Goal: Book appointment/travel/reservation

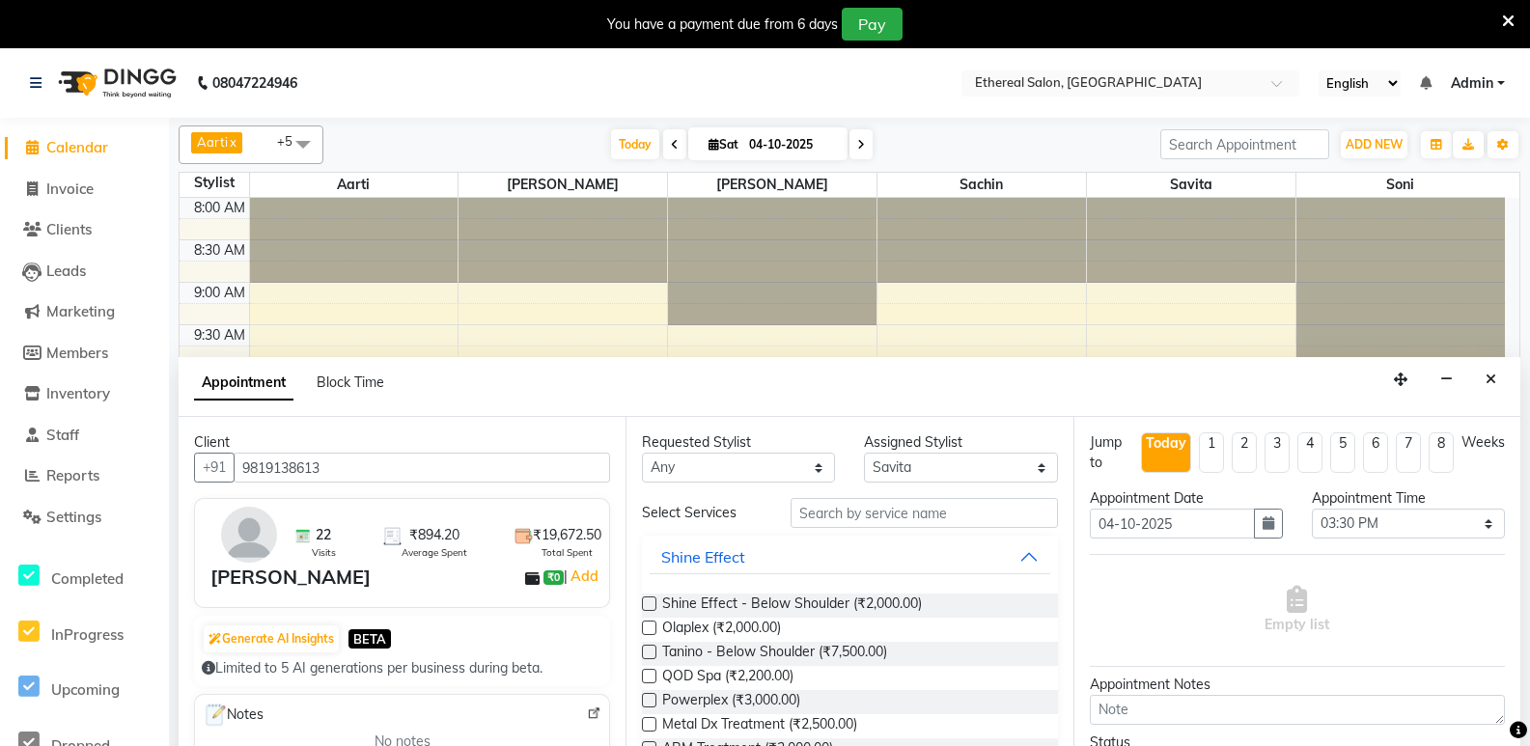
select select "6951"
select select "930"
select select "tentative"
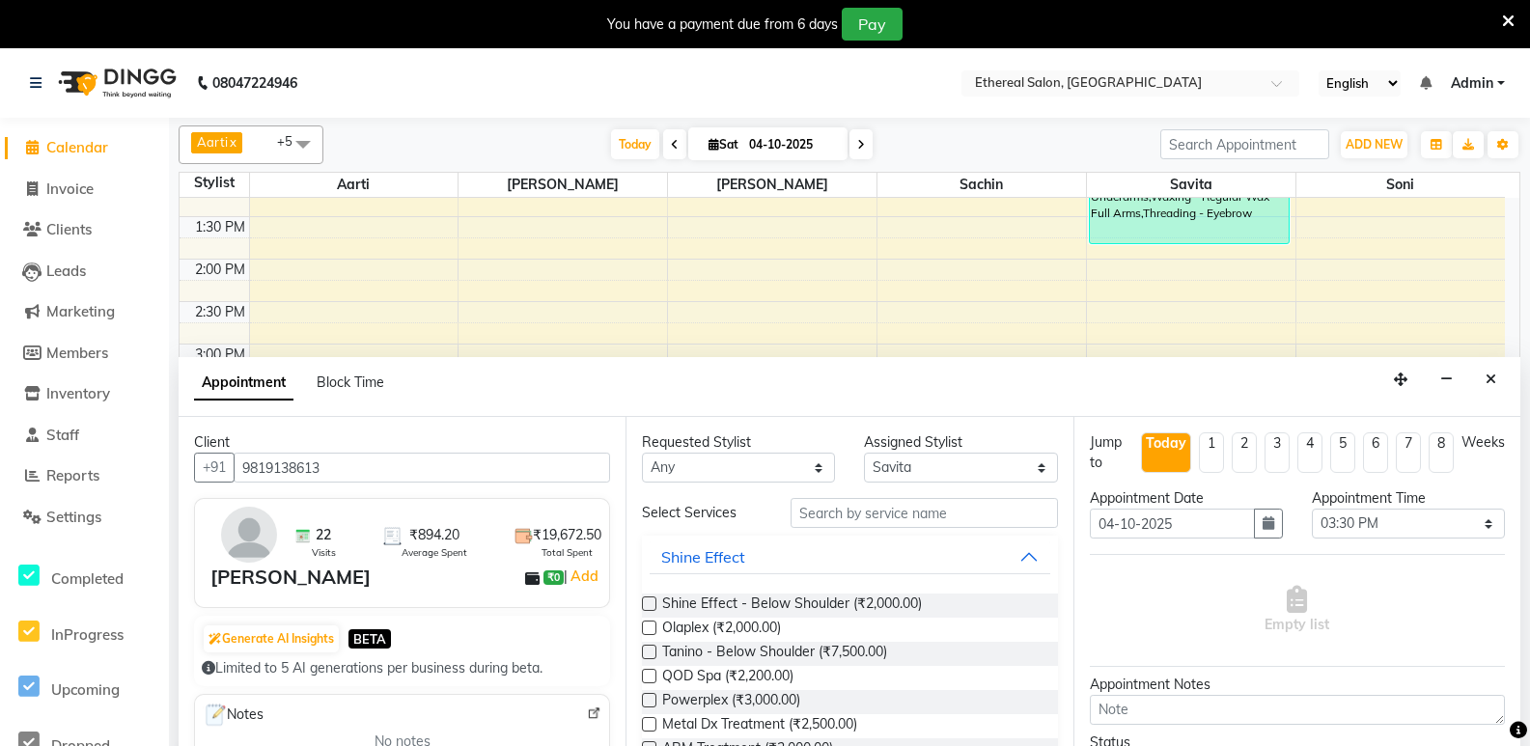
scroll to position [97, 0]
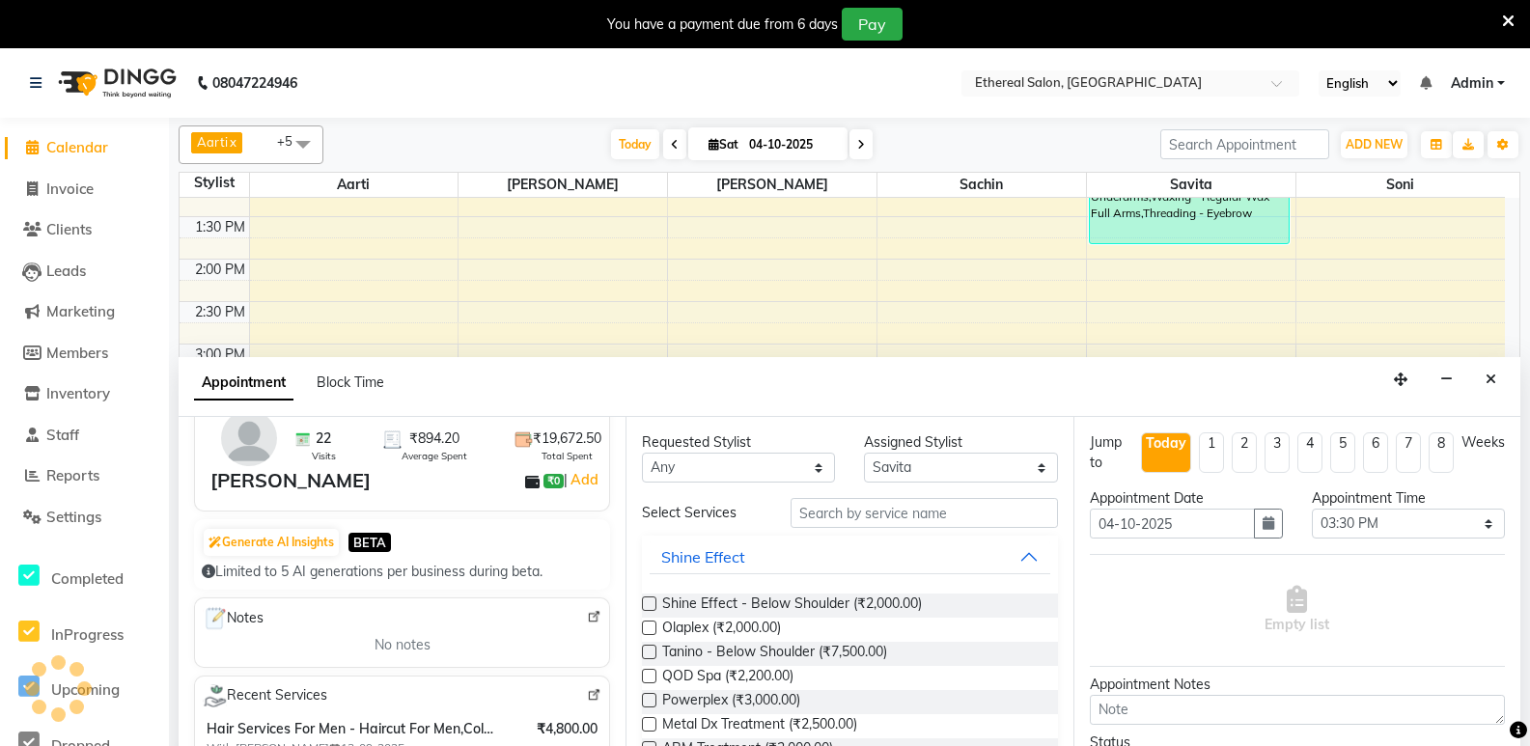
click at [587, 612] on img at bounding box center [594, 617] width 14 height 14
click at [822, 522] on input "text" at bounding box center [924, 513] width 267 height 30
click at [843, 512] on input "text" at bounding box center [924, 513] width 267 height 30
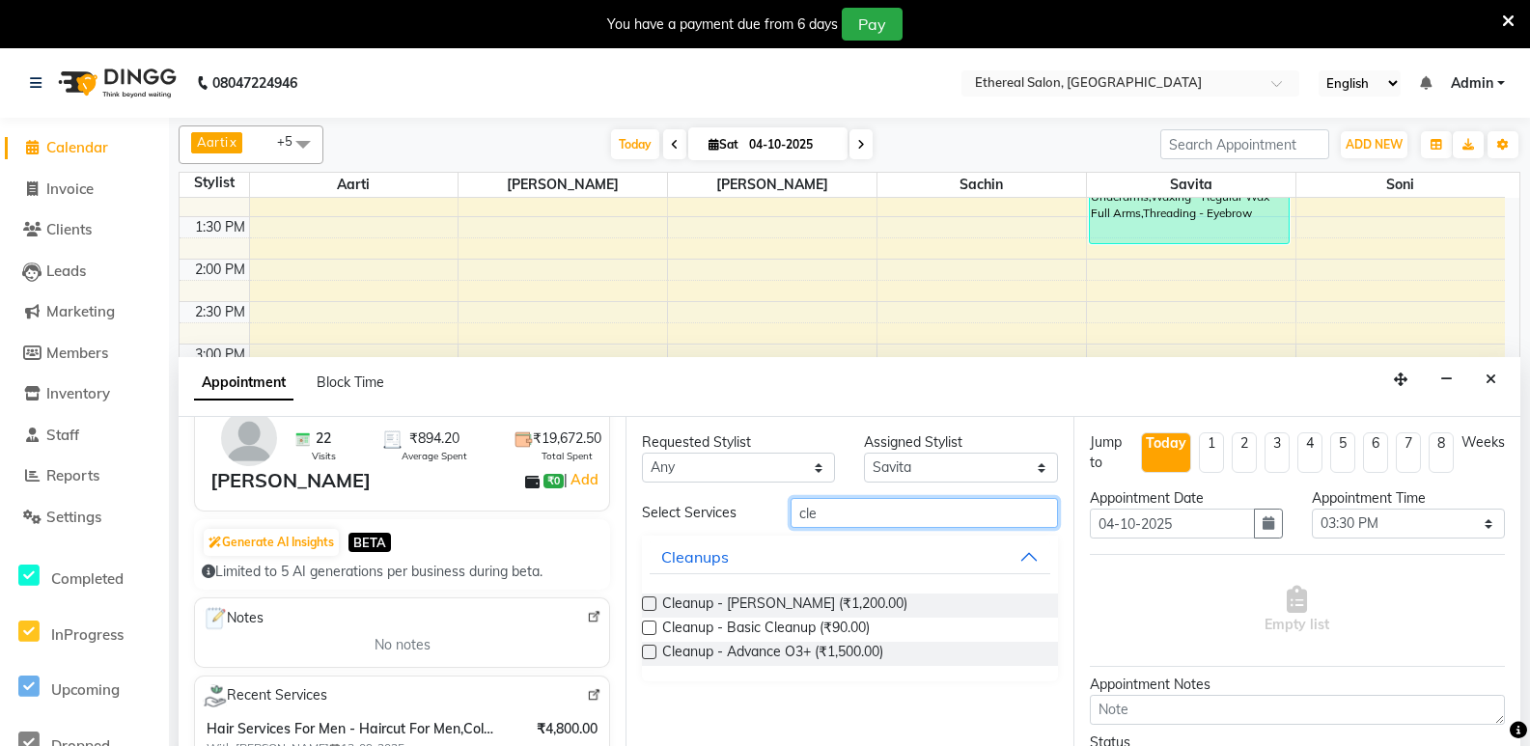
click at [838, 524] on input "cle" at bounding box center [924, 513] width 267 height 30
type input "c"
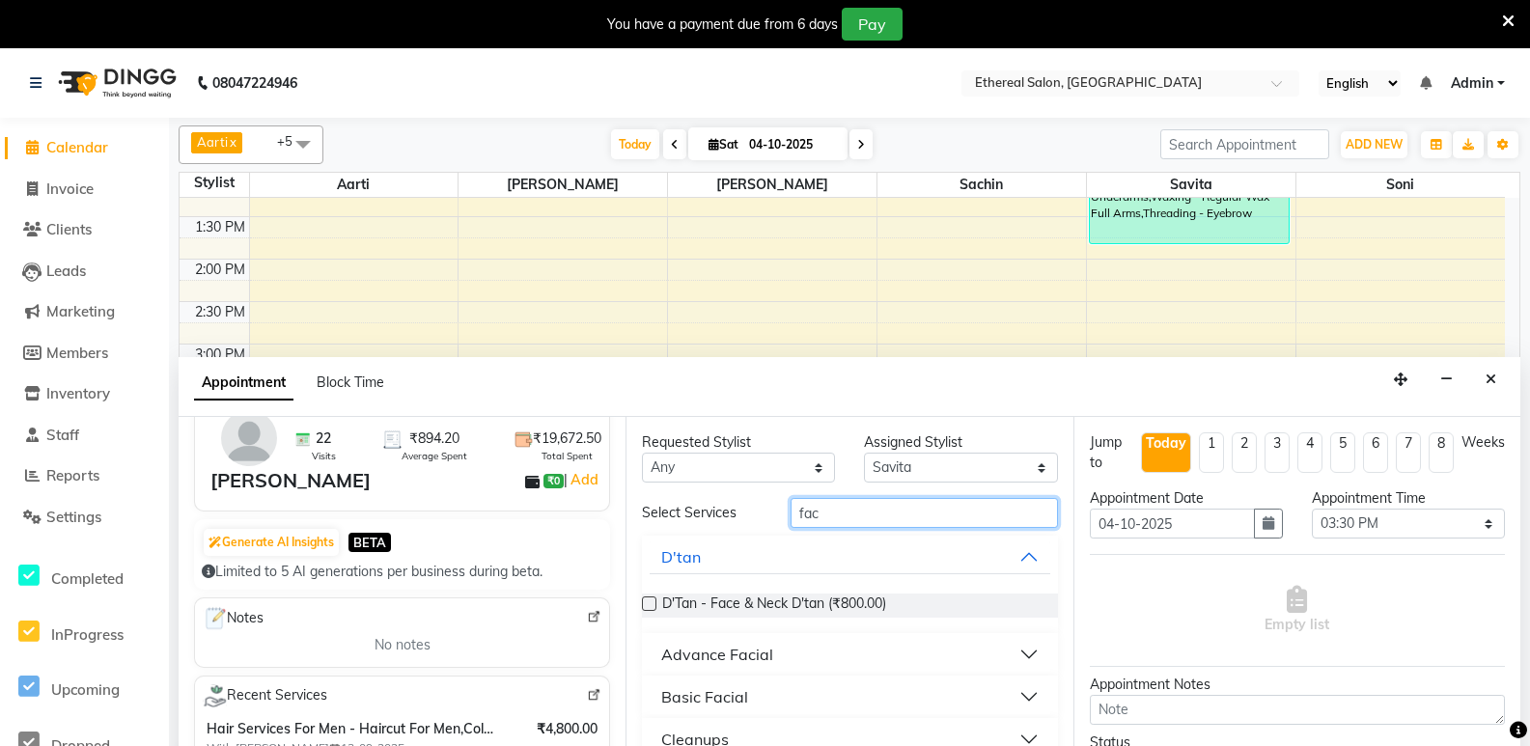
type input "fac"
click at [732, 690] on div "Basic Facial" at bounding box center [704, 696] width 87 height 23
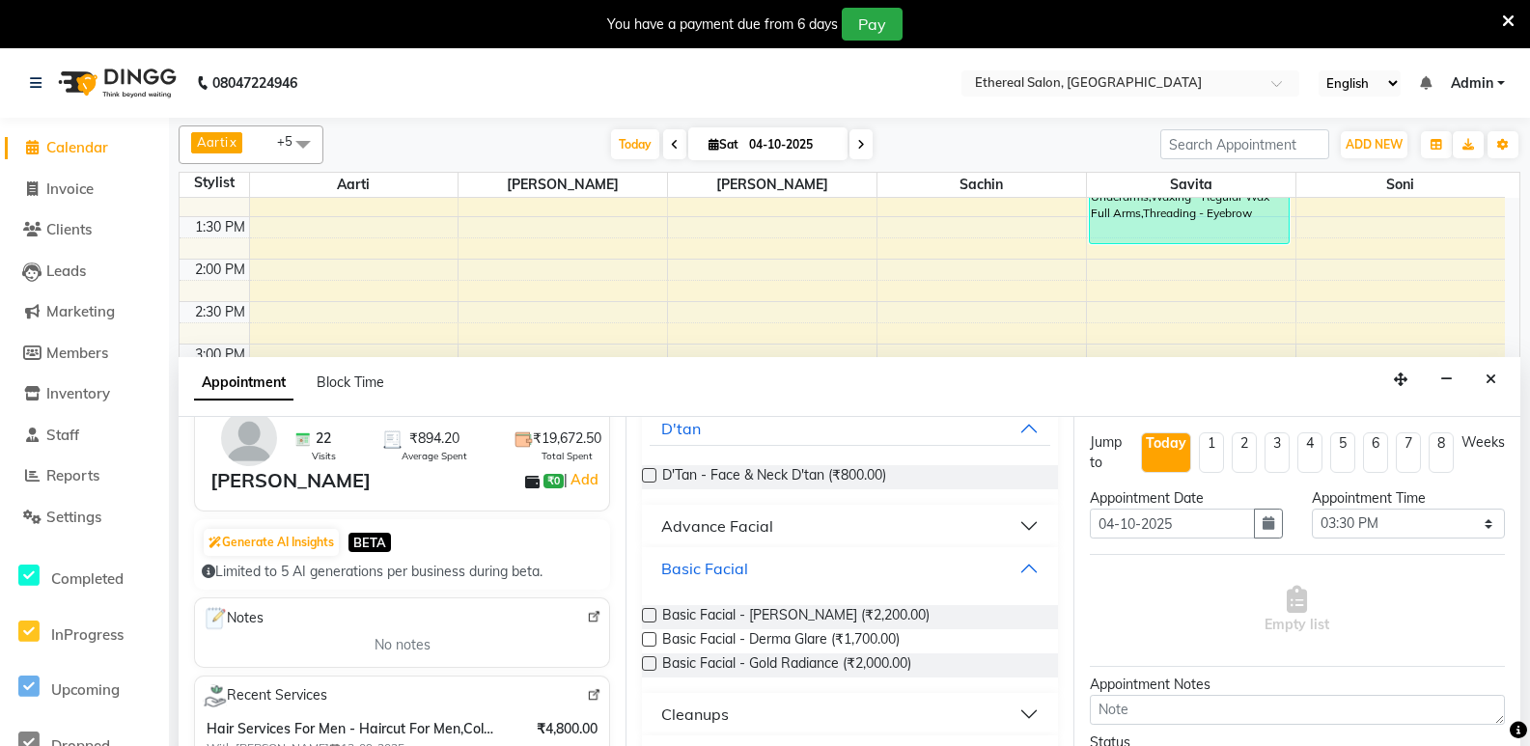
scroll to position [130, 0]
click at [654, 639] on label at bounding box center [649, 637] width 14 height 14
click at [654, 639] on input "checkbox" at bounding box center [648, 639] width 13 height 13
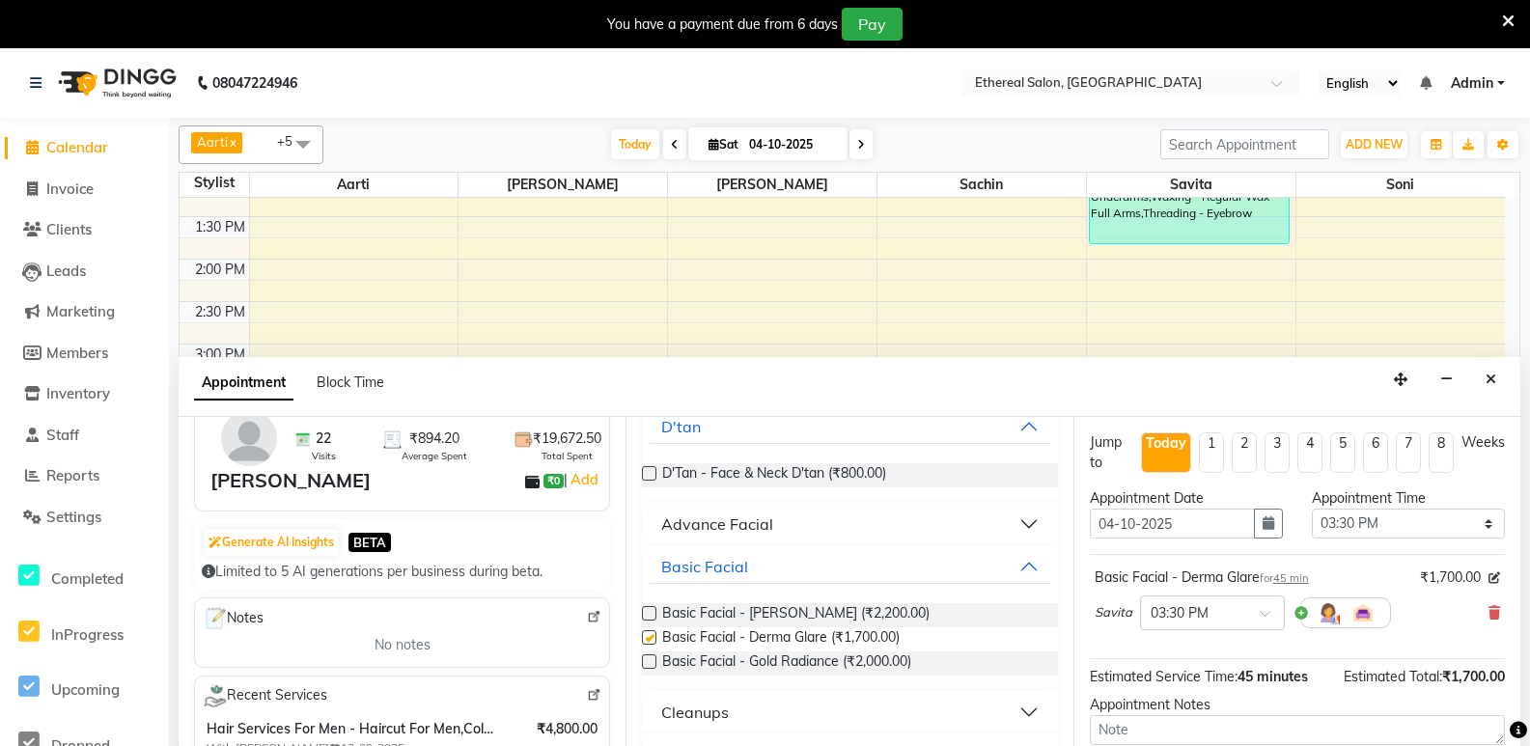
checkbox input "false"
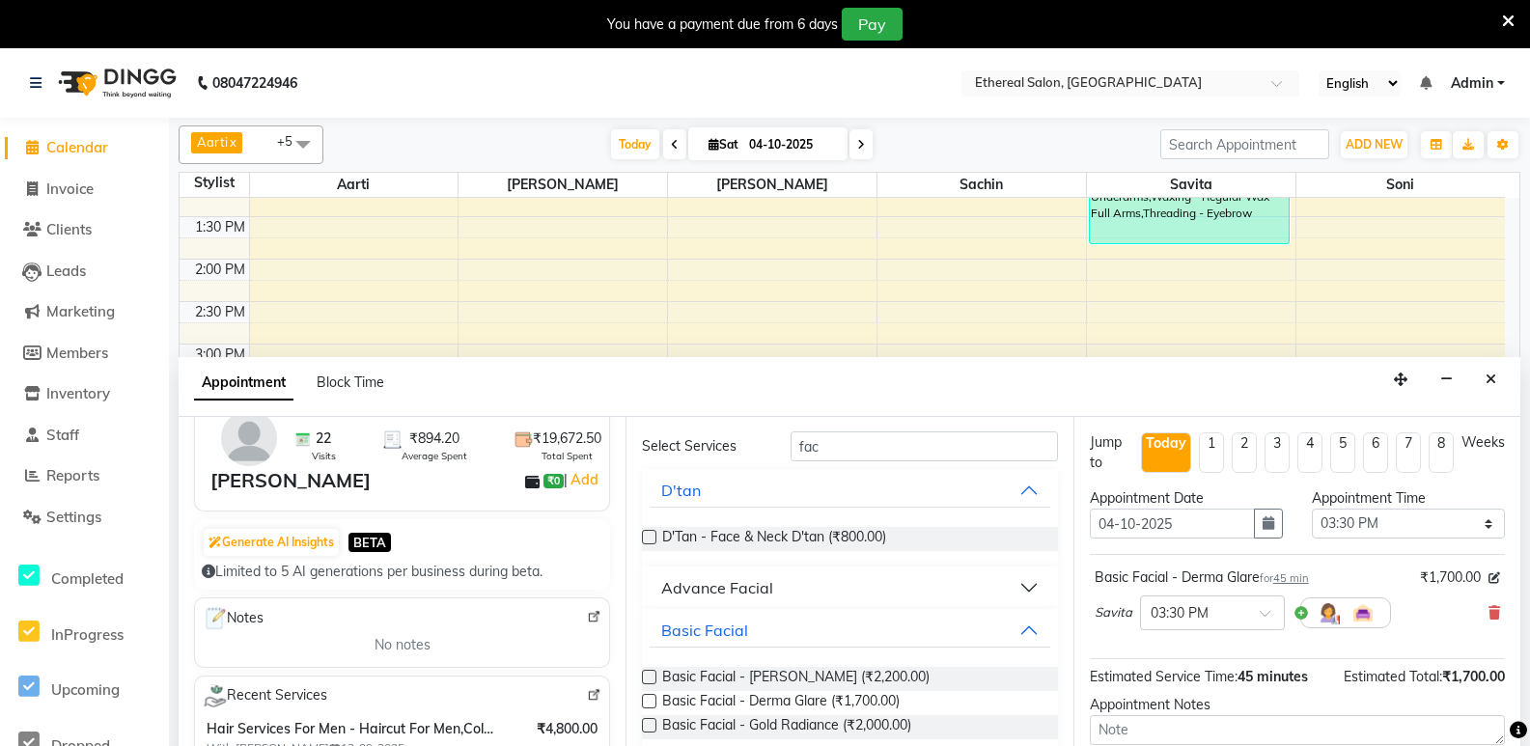
scroll to position [0, 0]
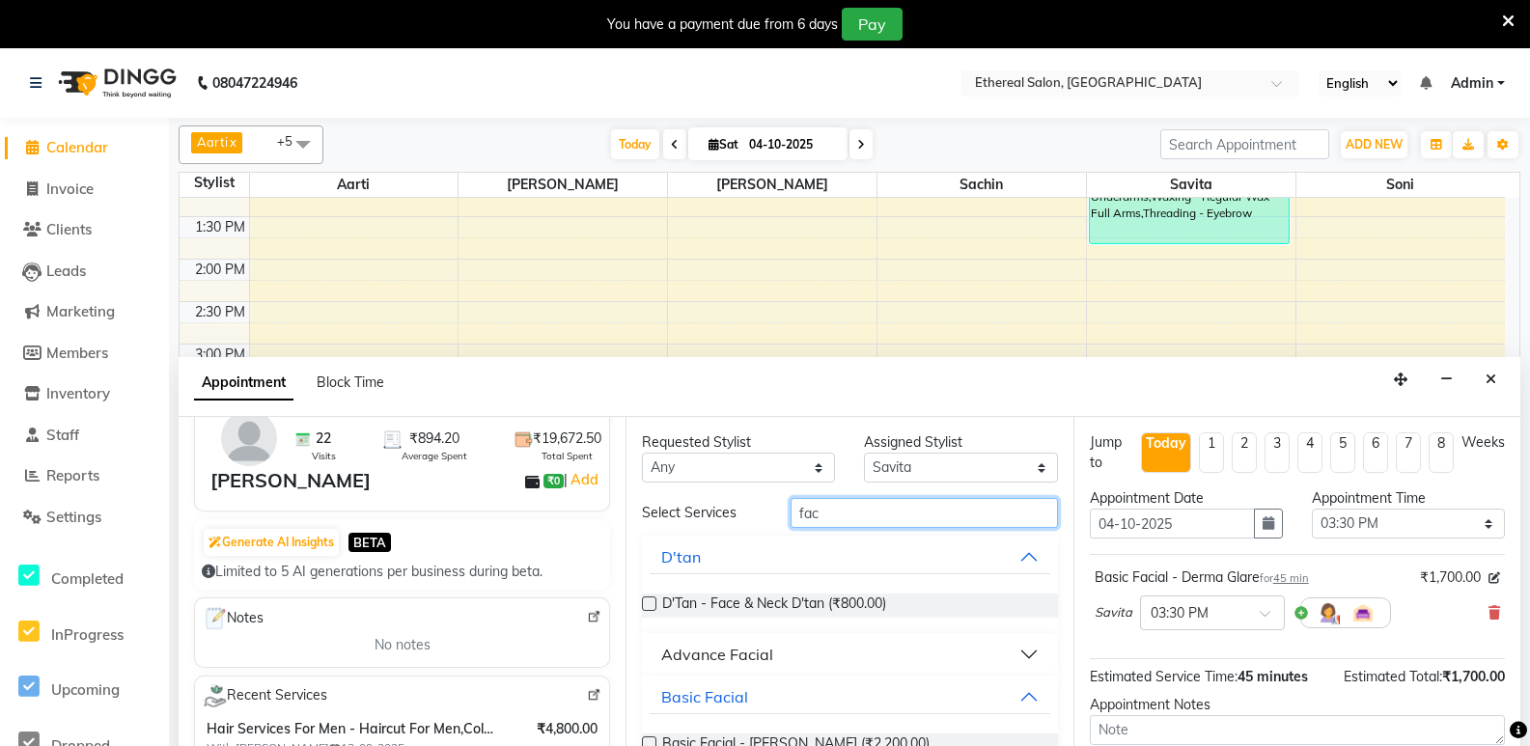
click at [838, 505] on input "fac" at bounding box center [924, 513] width 267 height 30
type input "f"
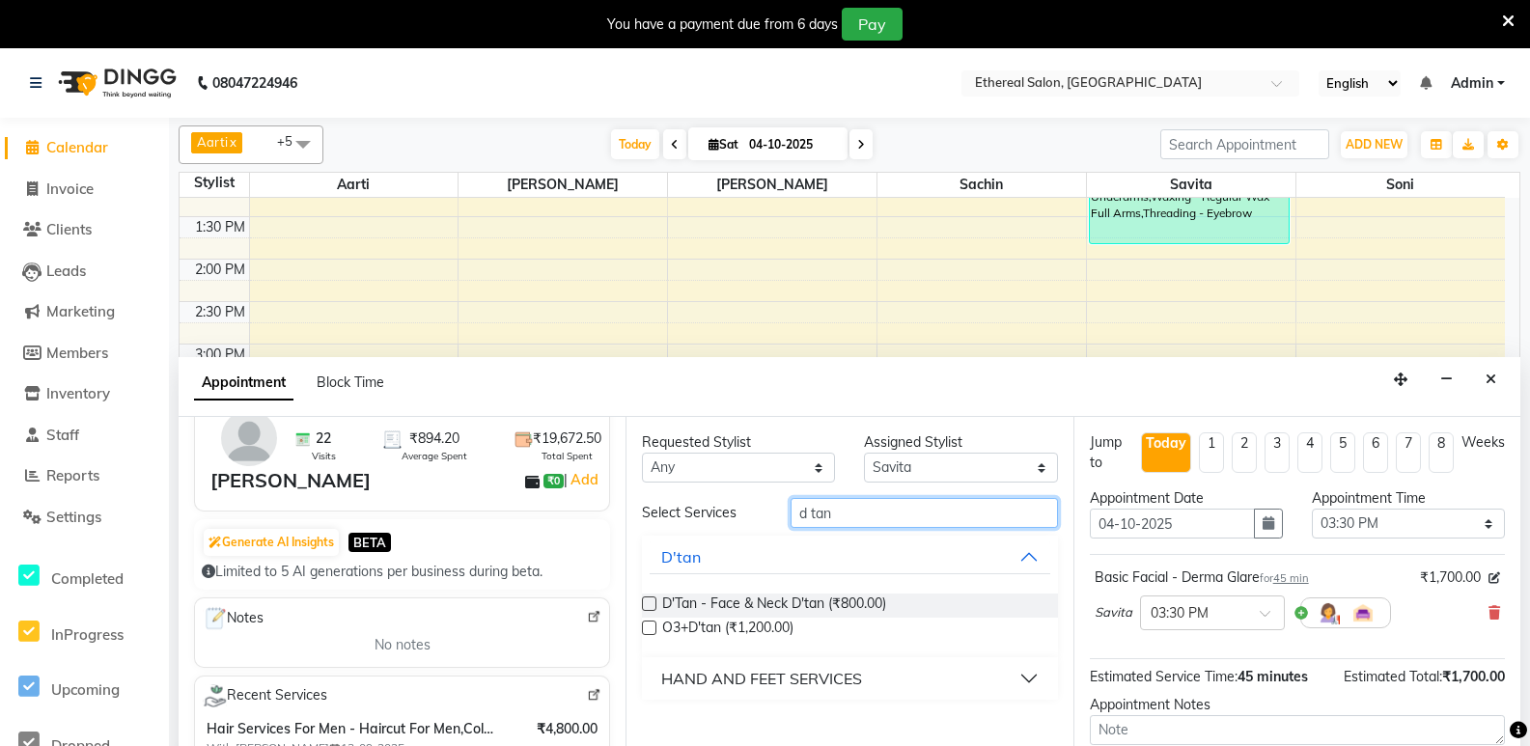
type input "d tan"
click at [650, 604] on label at bounding box center [649, 604] width 14 height 14
click at [650, 604] on input "checkbox" at bounding box center [648, 606] width 13 height 13
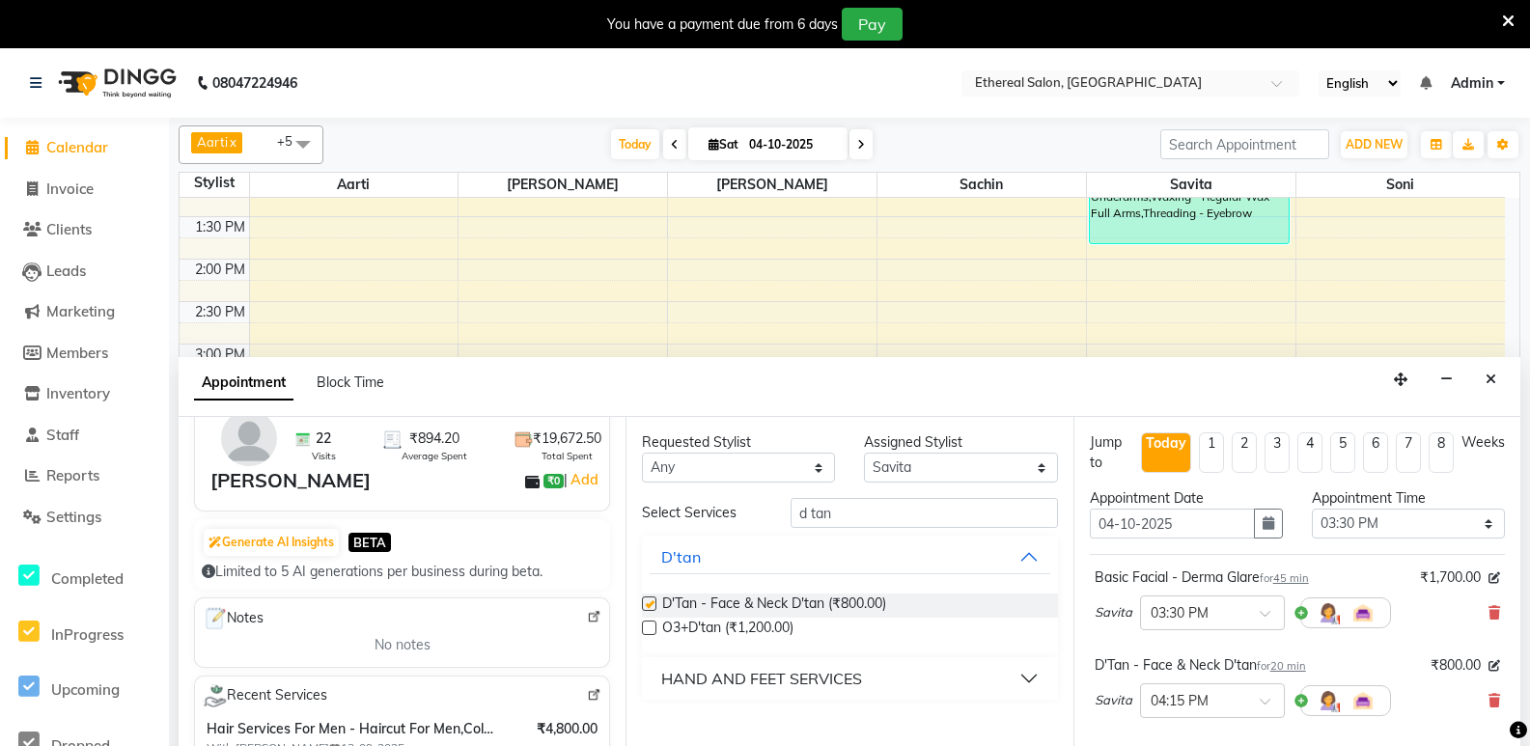
checkbox input "false"
click at [839, 515] on input "d tan" at bounding box center [924, 513] width 267 height 30
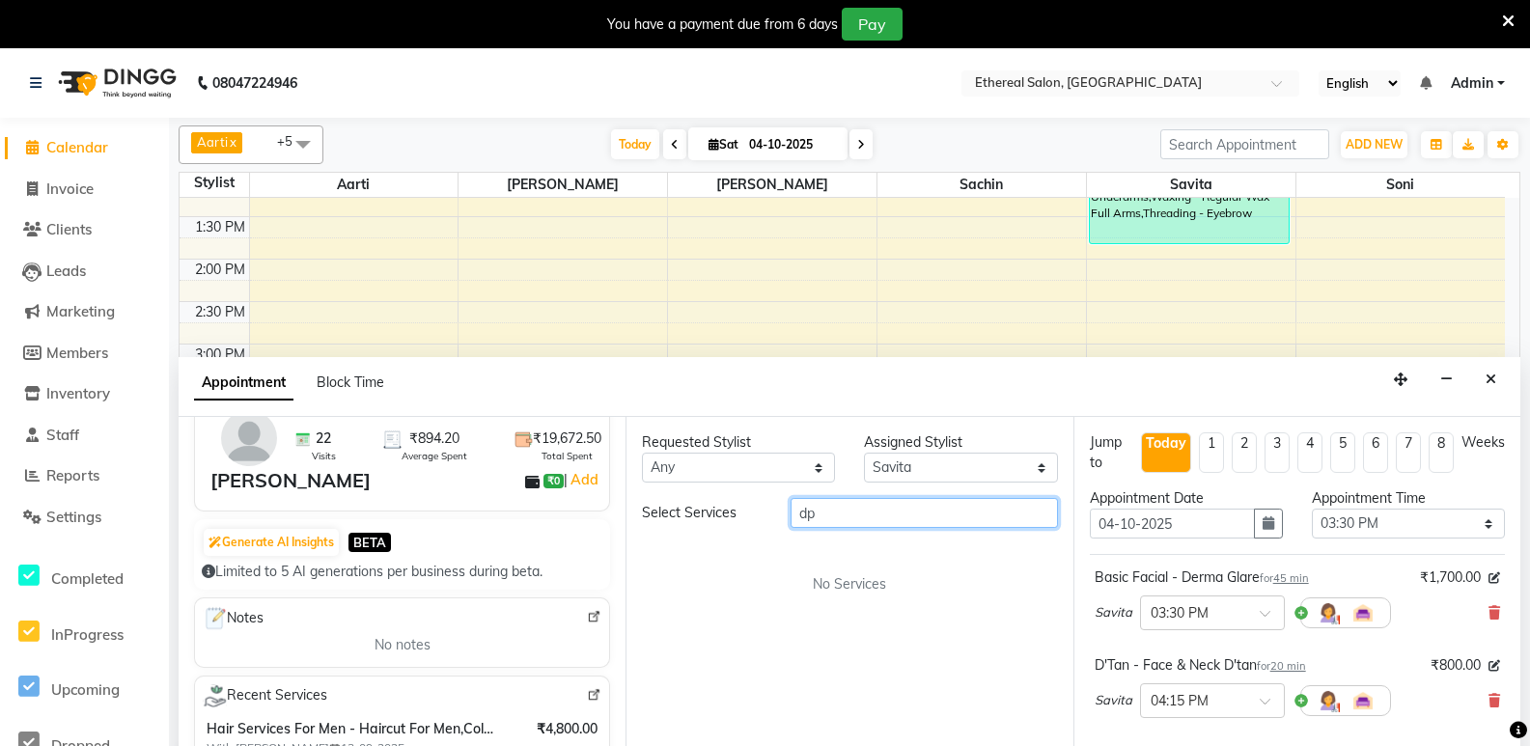
type input "d"
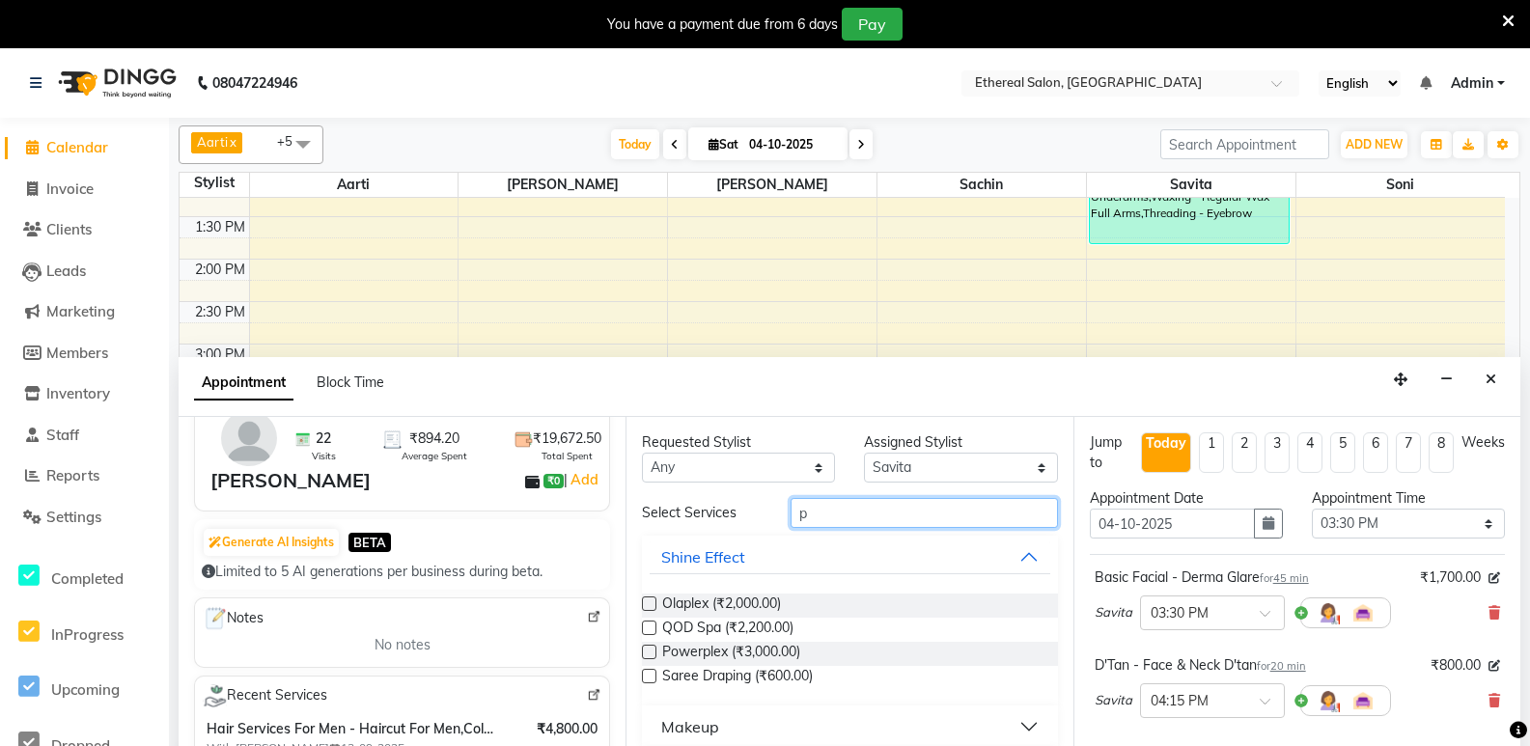
type input "p"
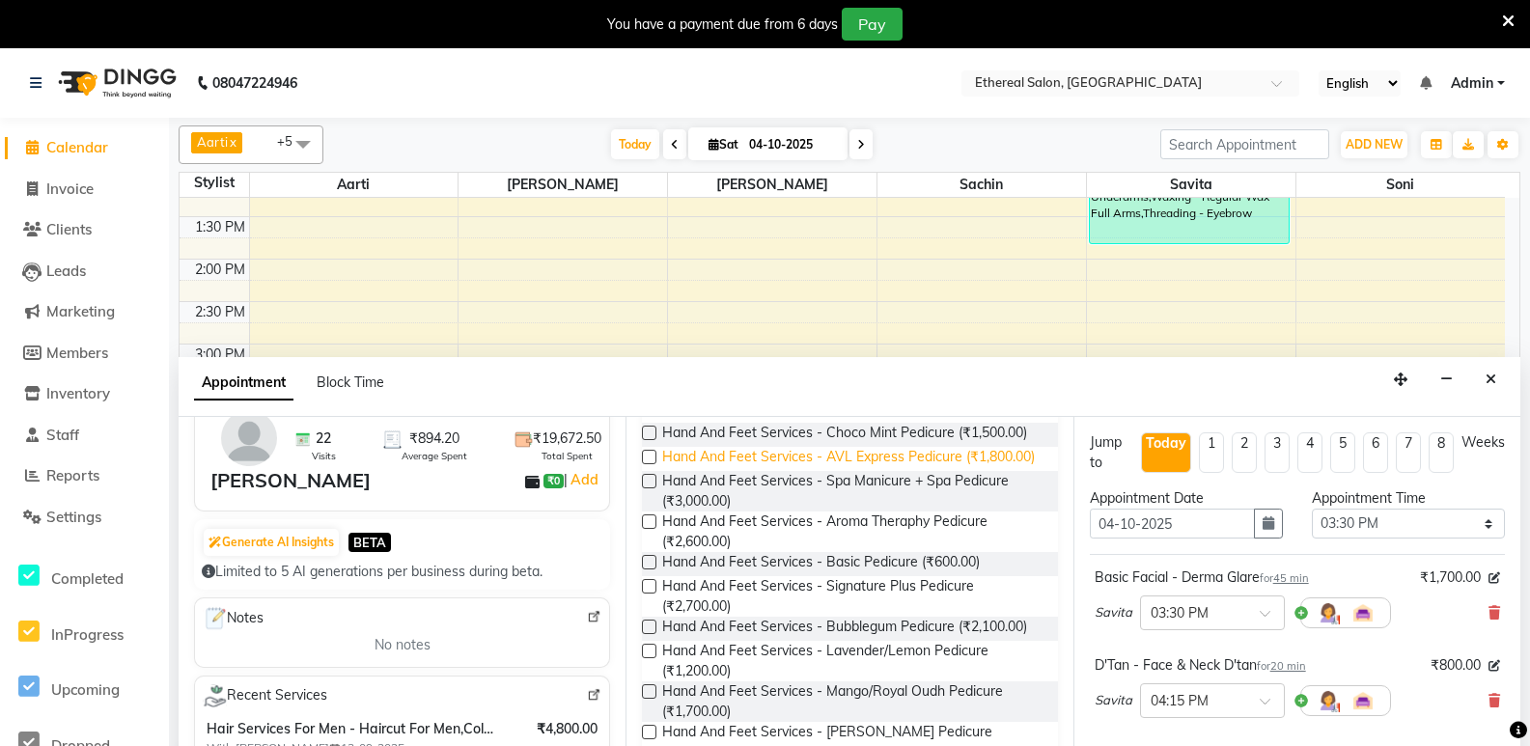
scroll to position [193, 0]
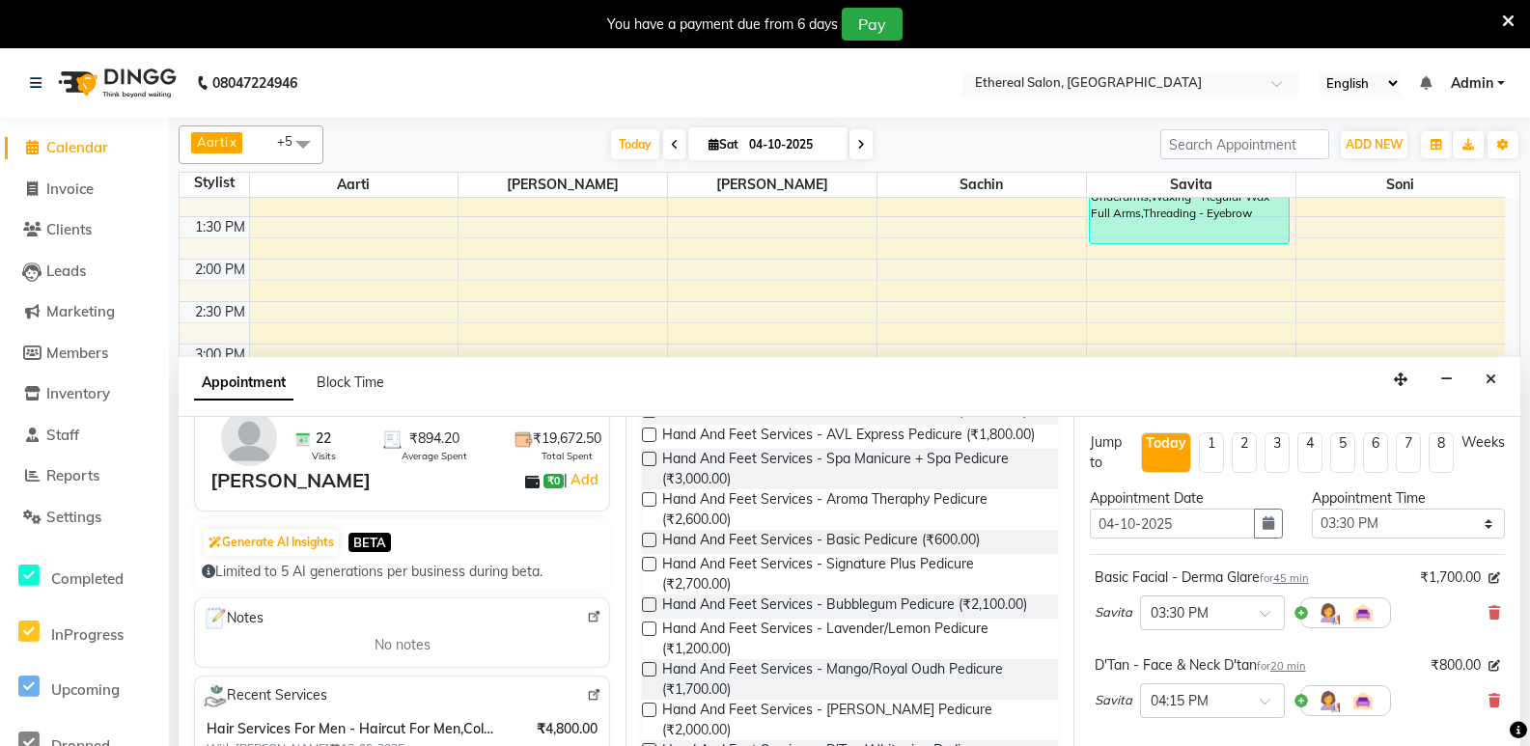
type input "pedi"
click at [643, 636] on label at bounding box center [649, 629] width 14 height 14
click at [643, 637] on input "checkbox" at bounding box center [648, 631] width 13 height 13
checkbox input "false"
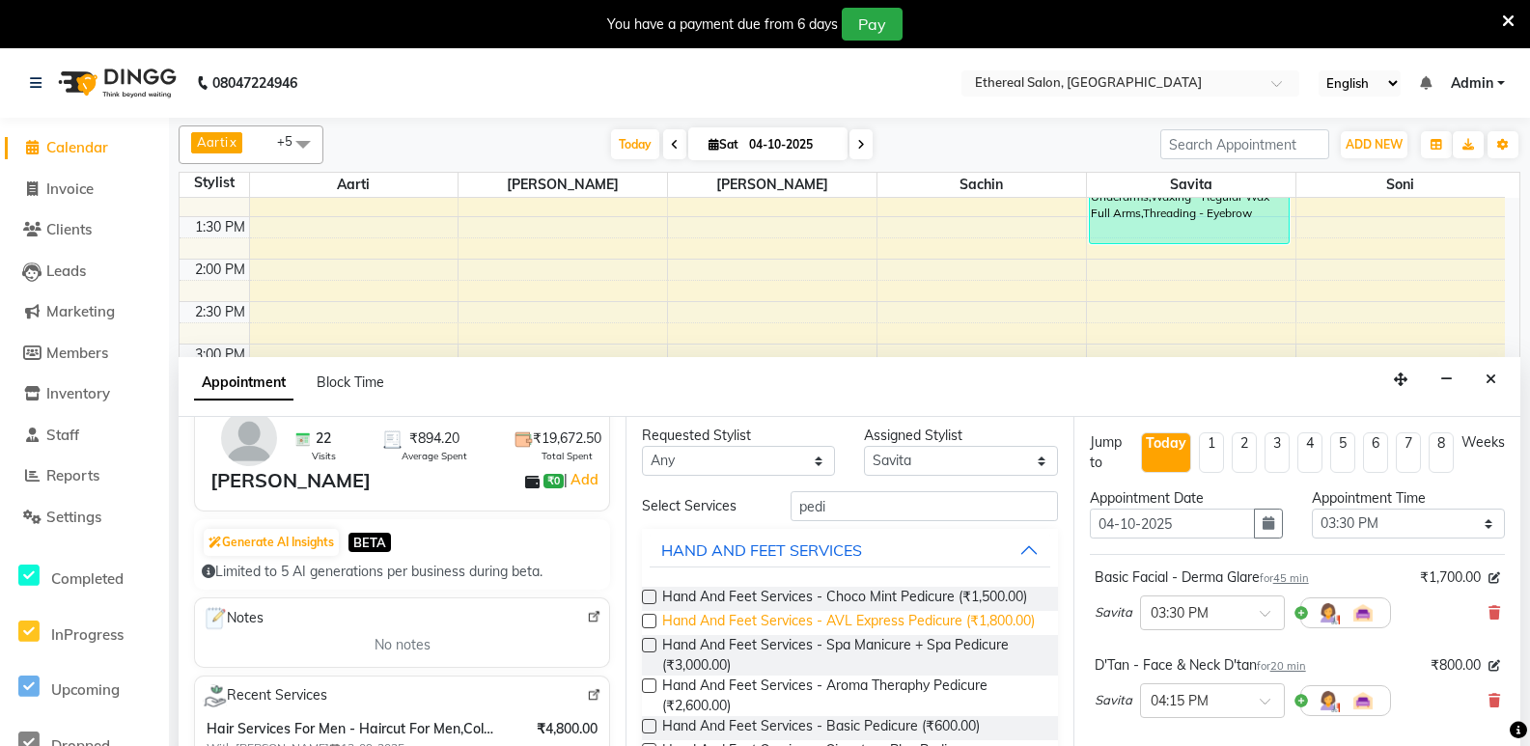
scroll to position [0, 0]
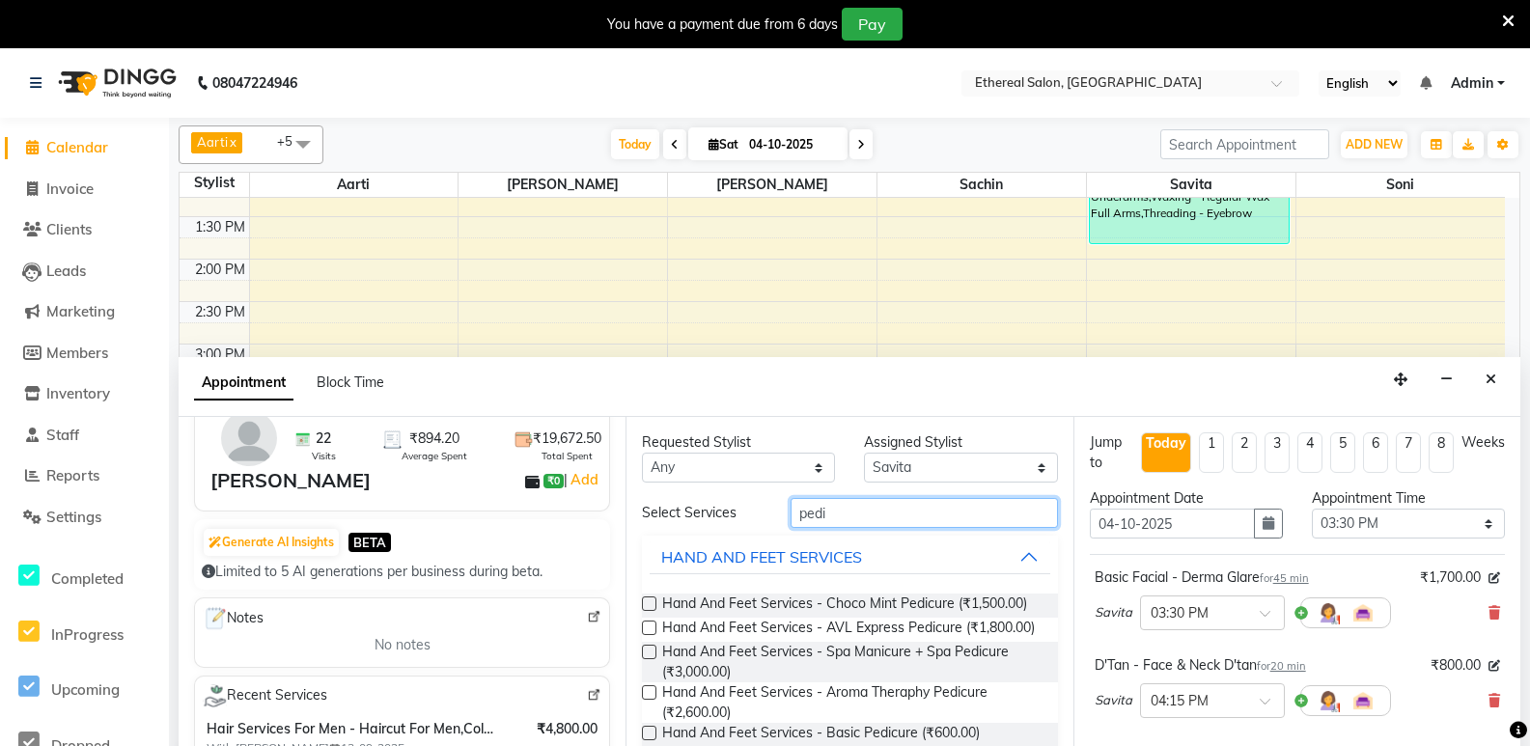
click at [851, 516] on input "pedi" at bounding box center [924, 513] width 267 height 30
type input "p"
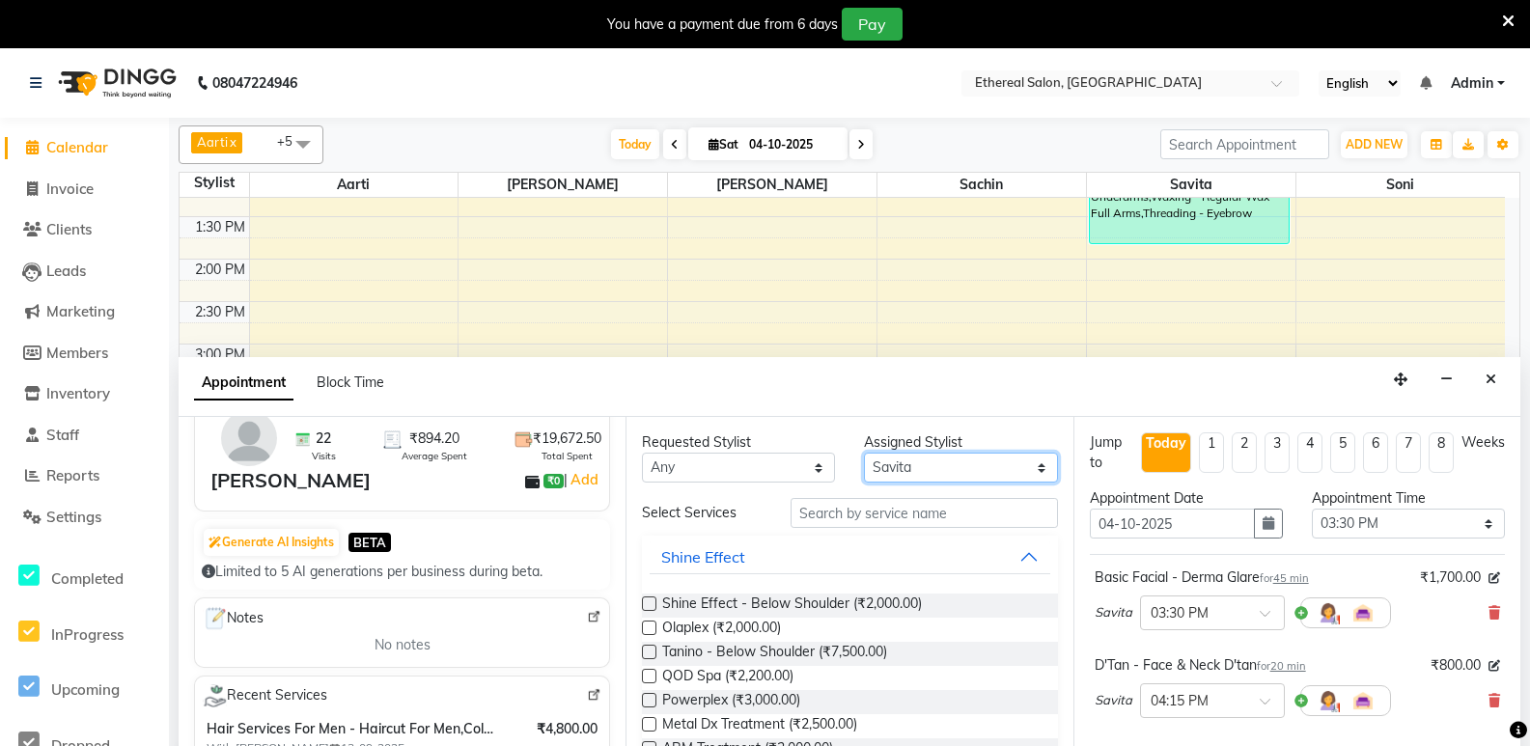
click at [939, 469] on select "Select Aarti [PERSON_NAME] [PERSON_NAME]" at bounding box center [960, 468] width 193 height 30
select select "6949"
click at [864, 453] on select "Select Aarti [PERSON_NAME] [PERSON_NAME]" at bounding box center [960, 468] width 193 height 30
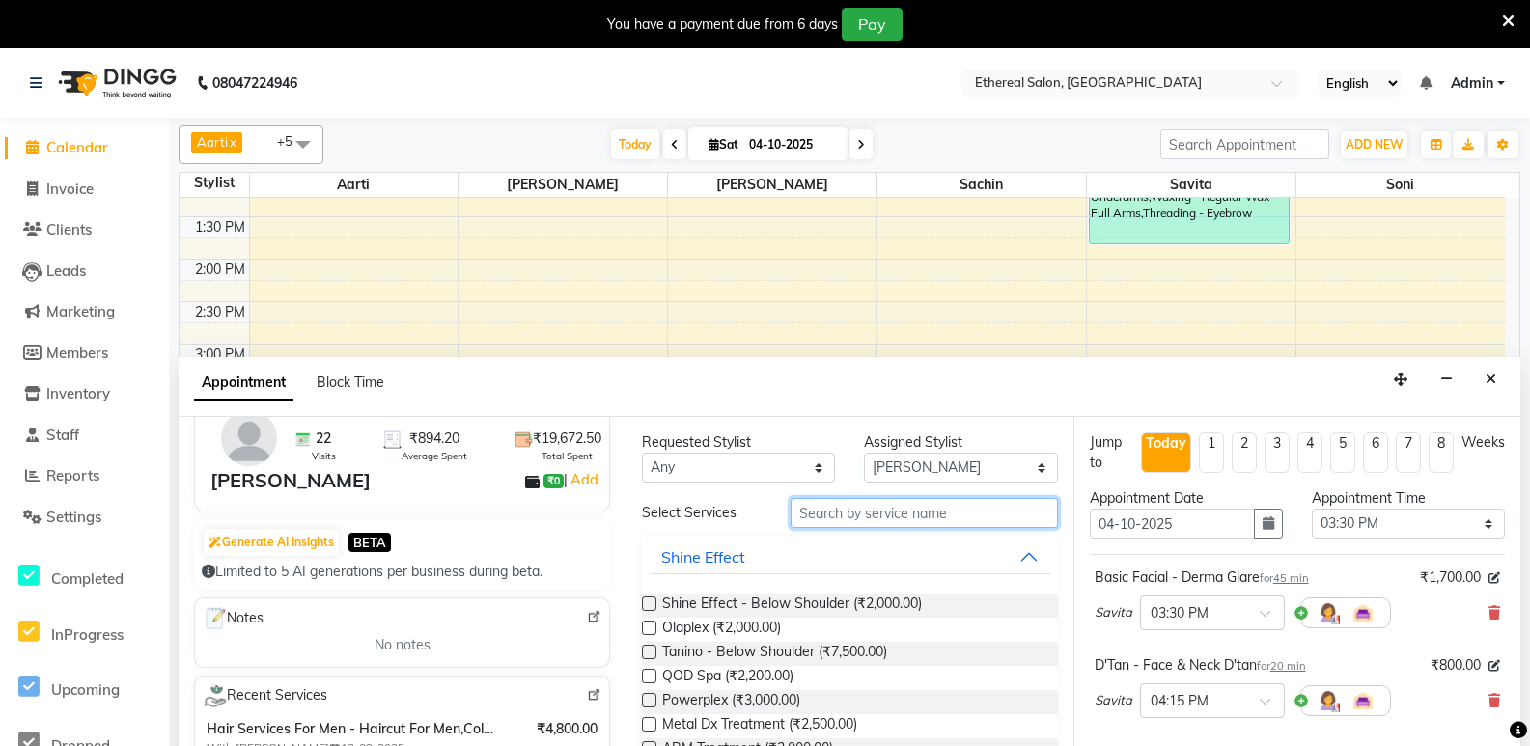
click at [809, 516] on input "text" at bounding box center [924, 513] width 267 height 30
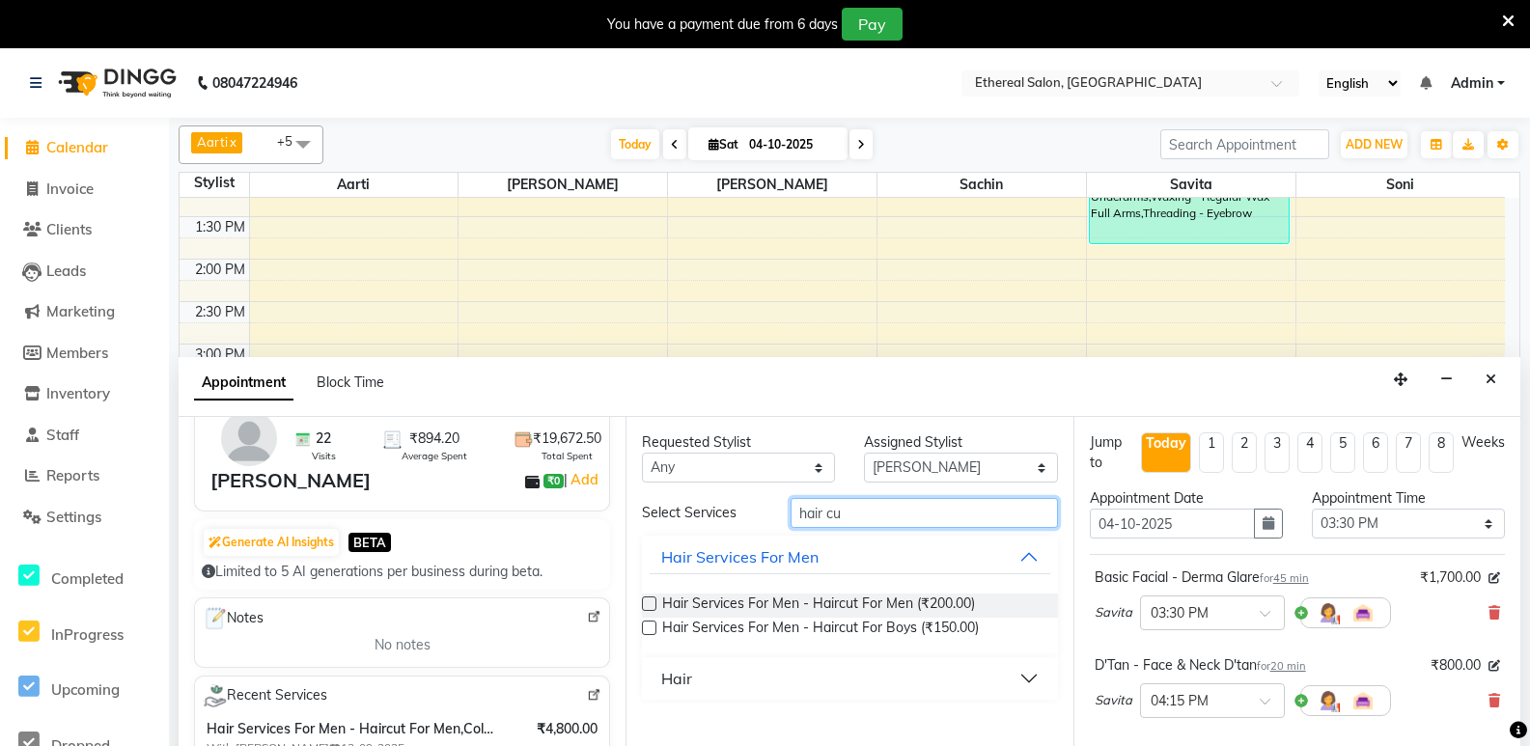
type input "hair cu"
click at [652, 607] on label at bounding box center [649, 604] width 14 height 14
click at [652, 607] on input "checkbox" at bounding box center [648, 606] width 13 height 13
checkbox input "false"
click at [851, 509] on input "hair cu" at bounding box center [924, 513] width 267 height 30
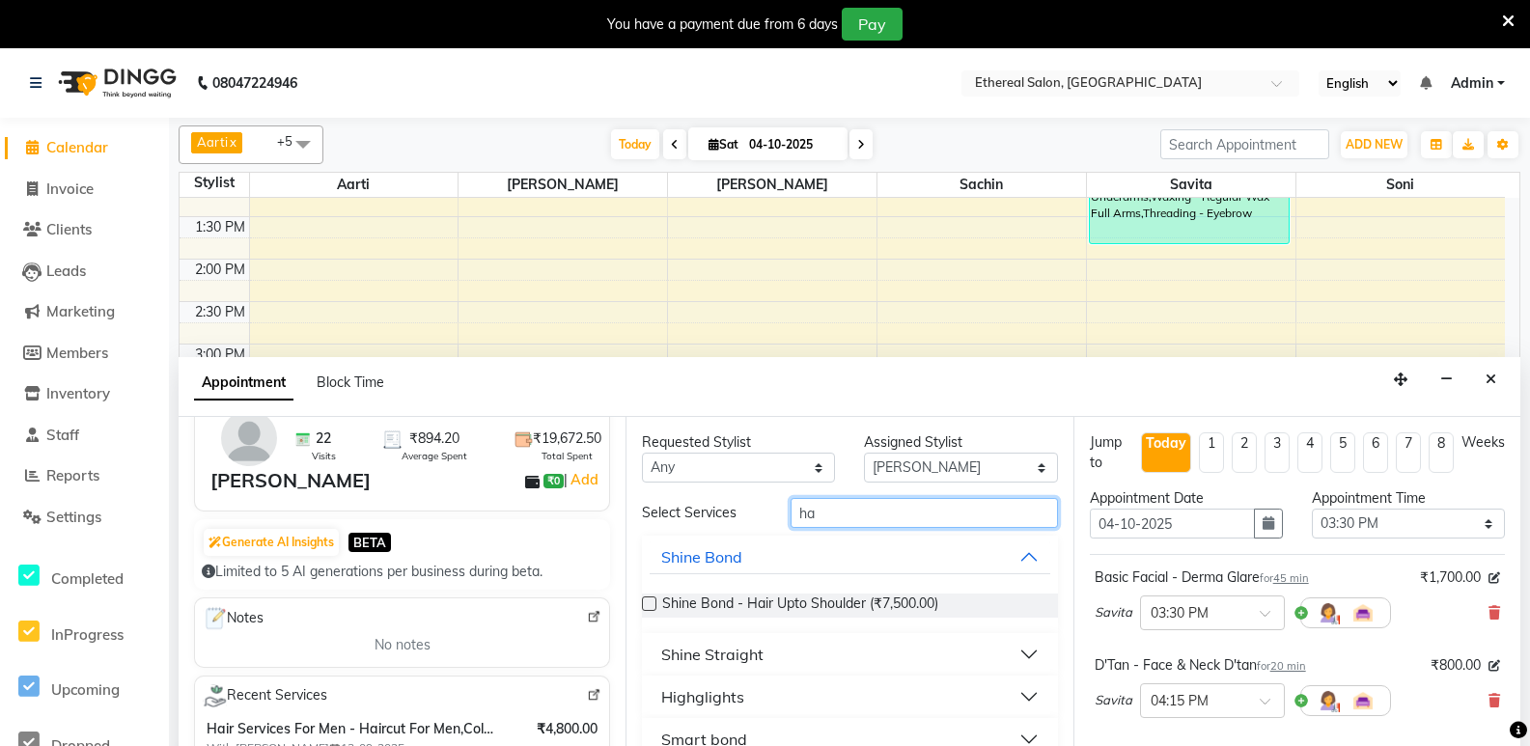
type input "h"
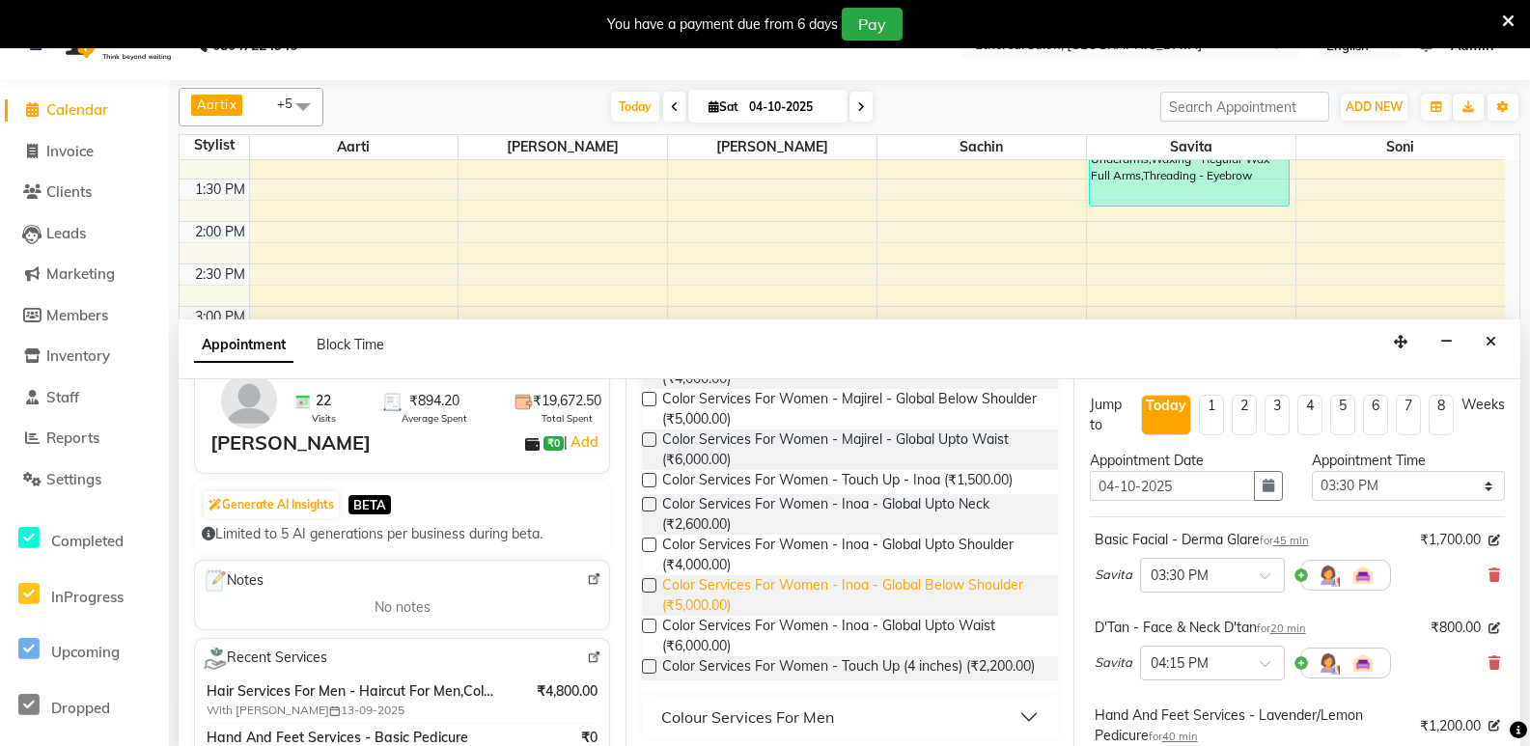
scroll to position [48, 0]
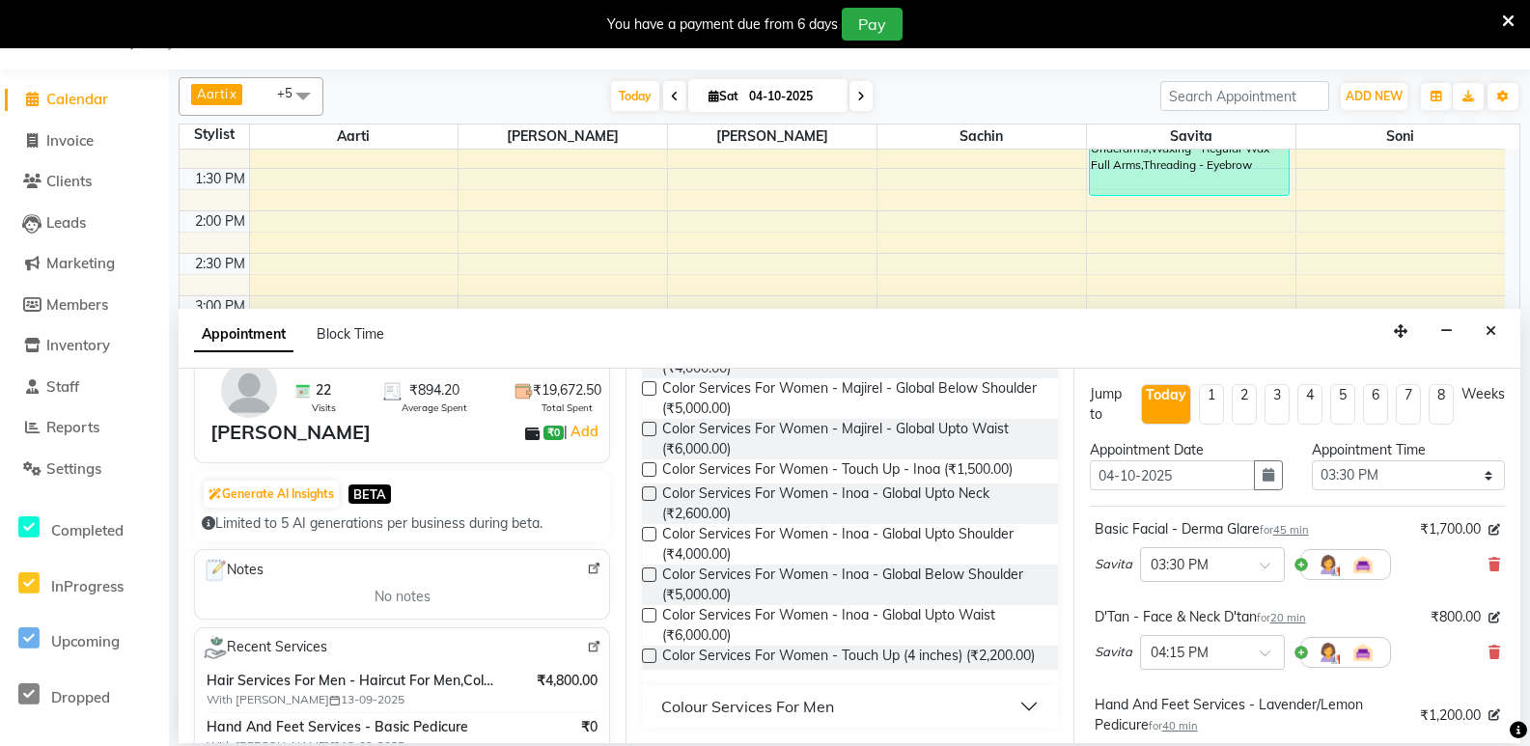
type input "col"
click at [823, 707] on div "Colour Services For Men" at bounding box center [747, 706] width 173 height 23
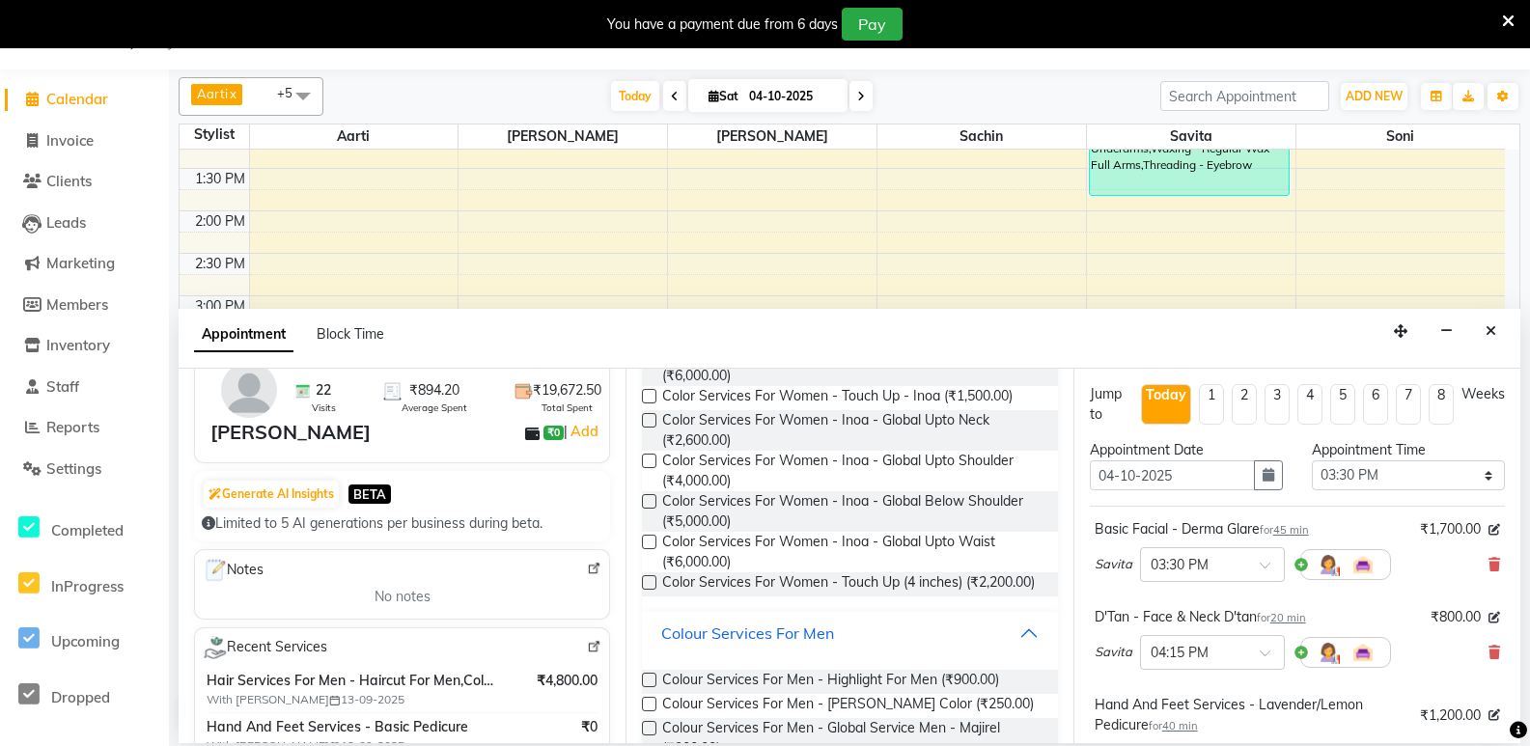
scroll to position [464, 0]
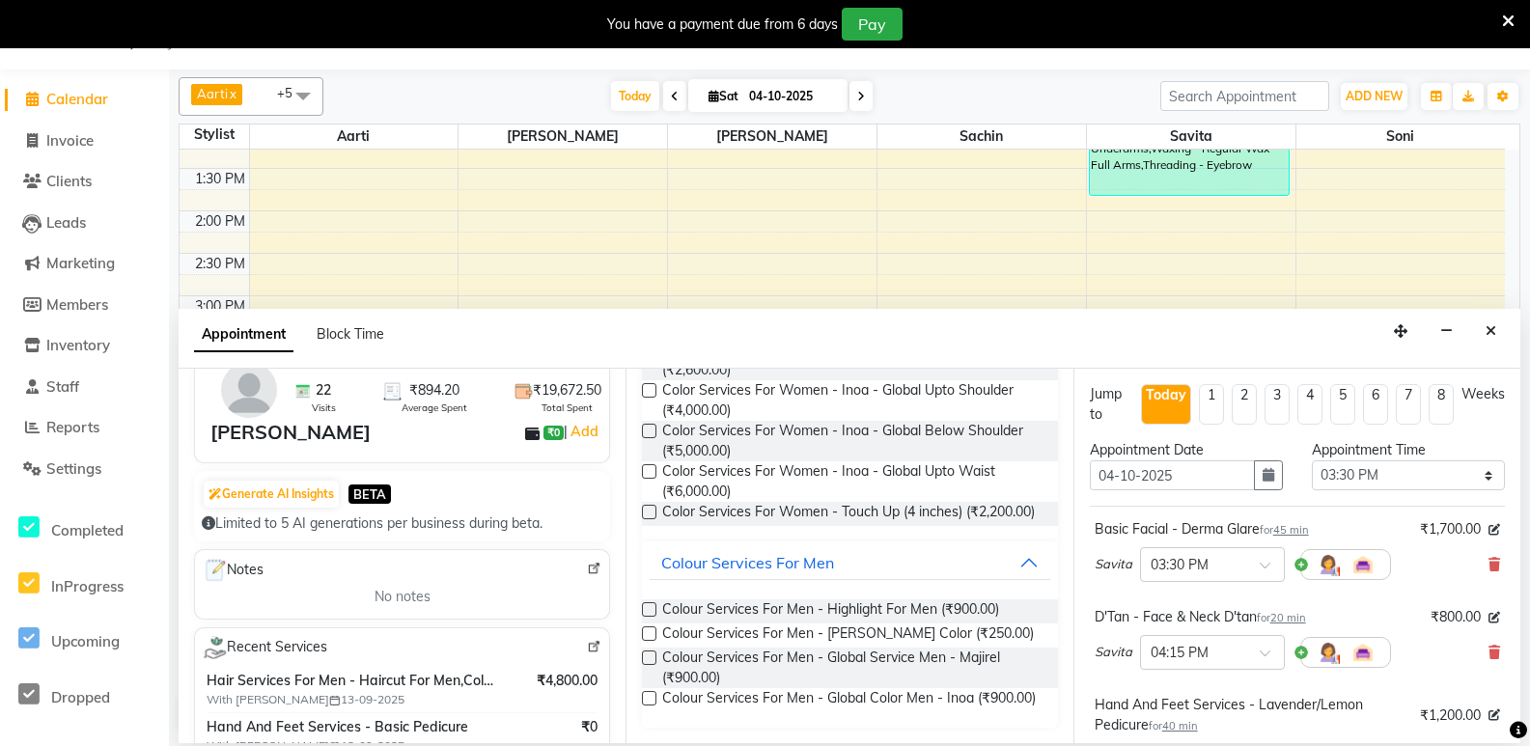
click at [648, 651] on label at bounding box center [649, 658] width 14 height 14
click at [648, 654] on input "checkbox" at bounding box center [648, 660] width 13 height 13
checkbox input "false"
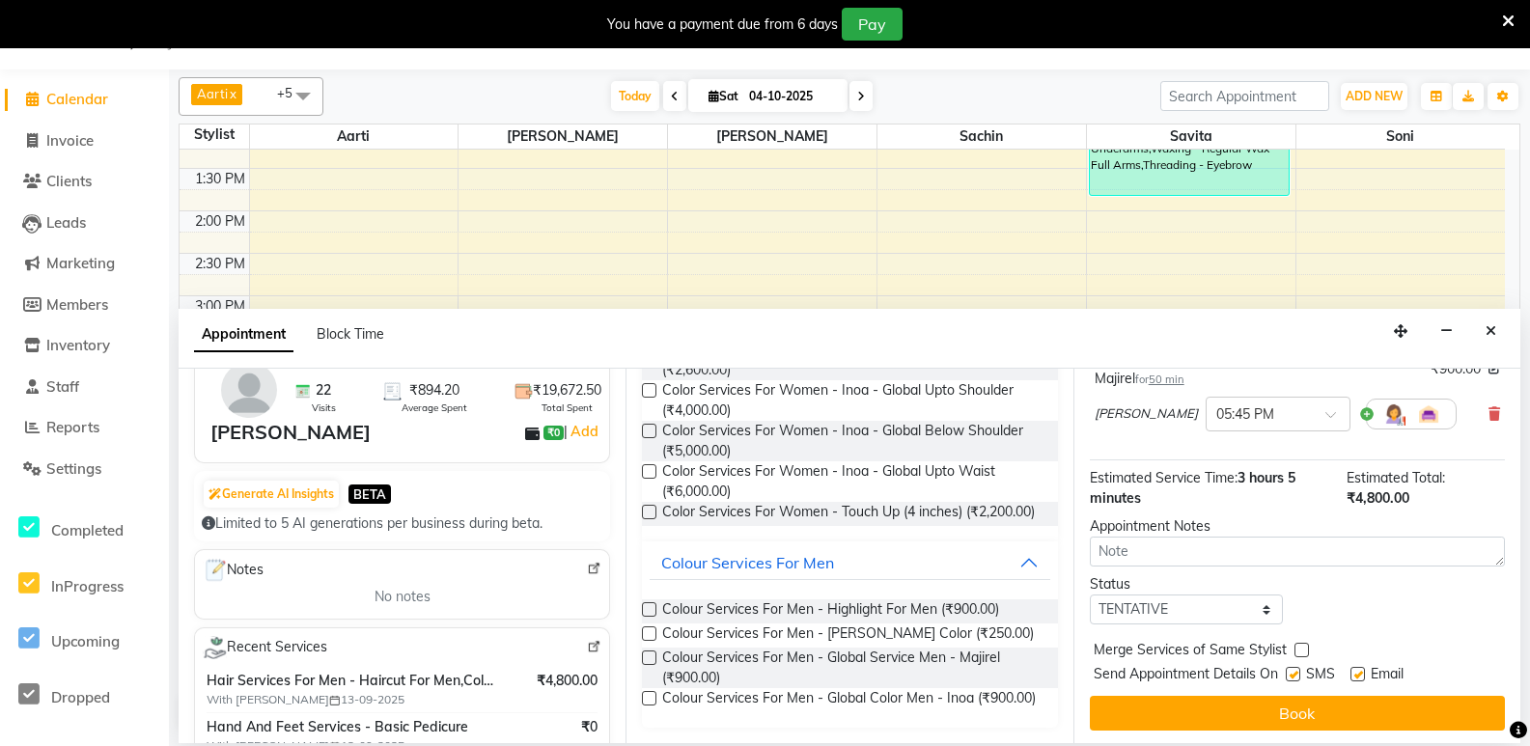
scroll to position [545, 0]
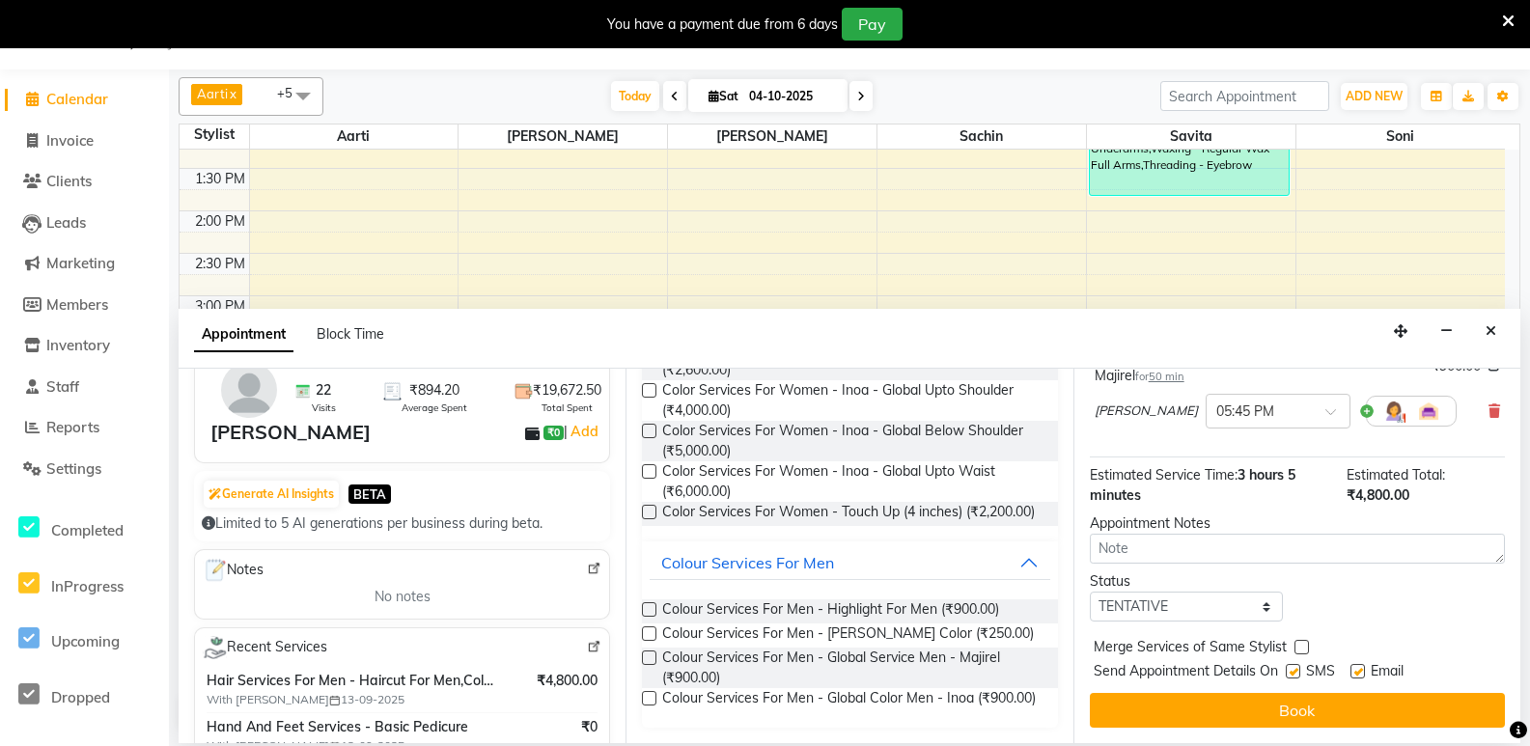
click at [1303, 648] on label at bounding box center [1302, 647] width 14 height 14
click at [1303, 648] on input "checkbox" at bounding box center [1301, 649] width 13 height 13
checkbox input "true"
click at [1294, 670] on label at bounding box center [1293, 671] width 14 height 14
click at [1294, 670] on input "checkbox" at bounding box center [1292, 673] width 13 height 13
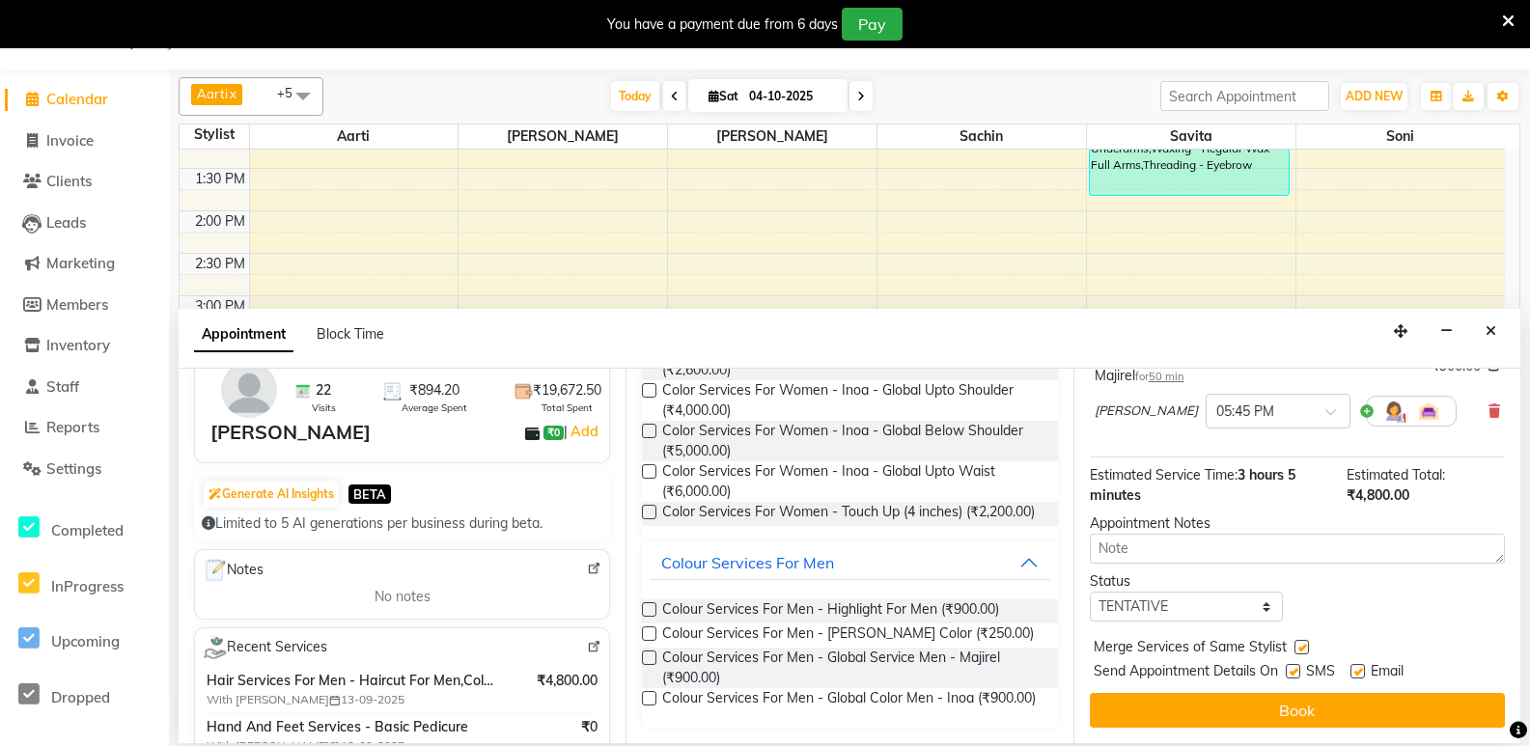
checkbox input "false"
click at [1365, 667] on label at bounding box center [1358, 671] width 14 height 14
click at [1363, 667] on input "checkbox" at bounding box center [1357, 673] width 13 height 13
checkbox input "false"
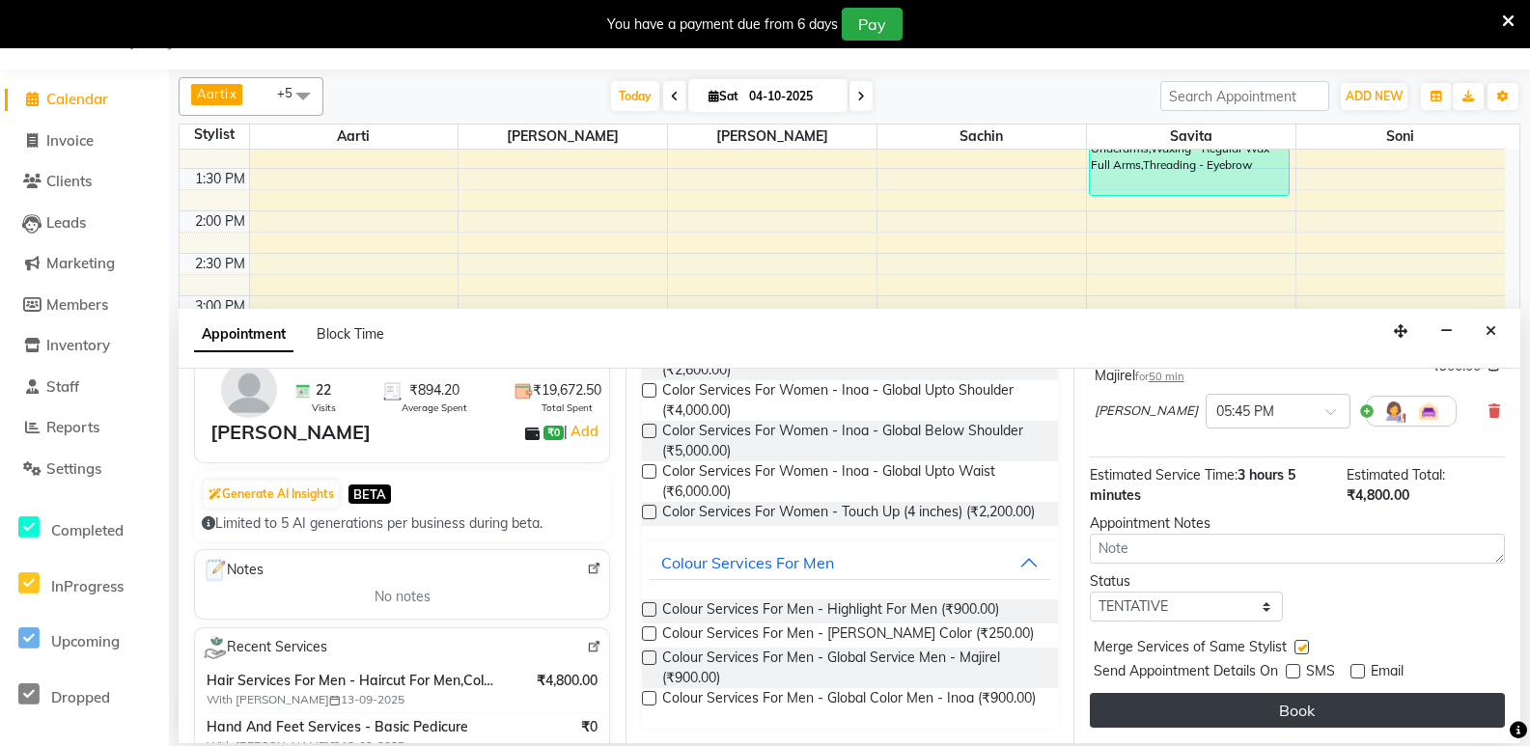
click at [1350, 709] on button "Book" at bounding box center [1297, 710] width 415 height 35
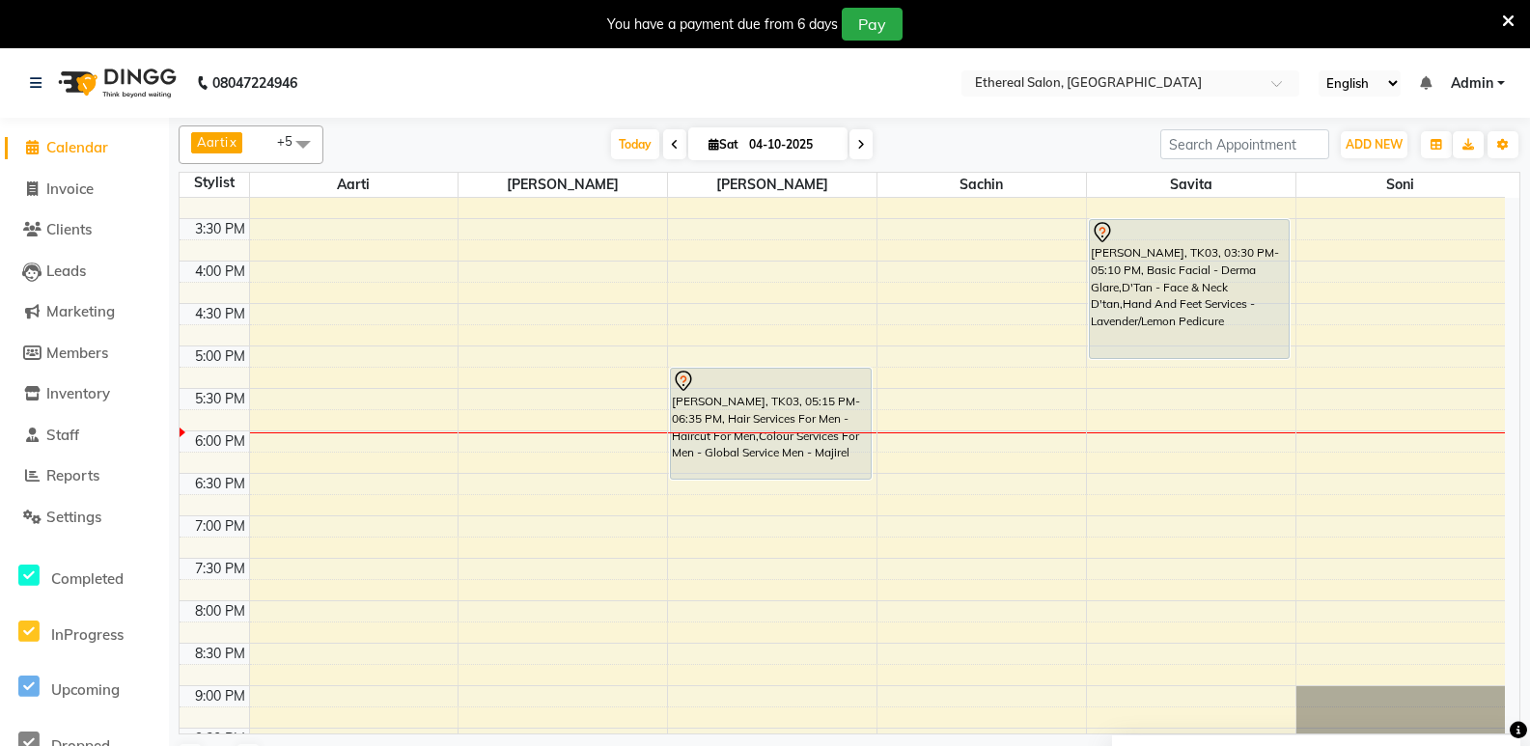
scroll to position [641, 0]
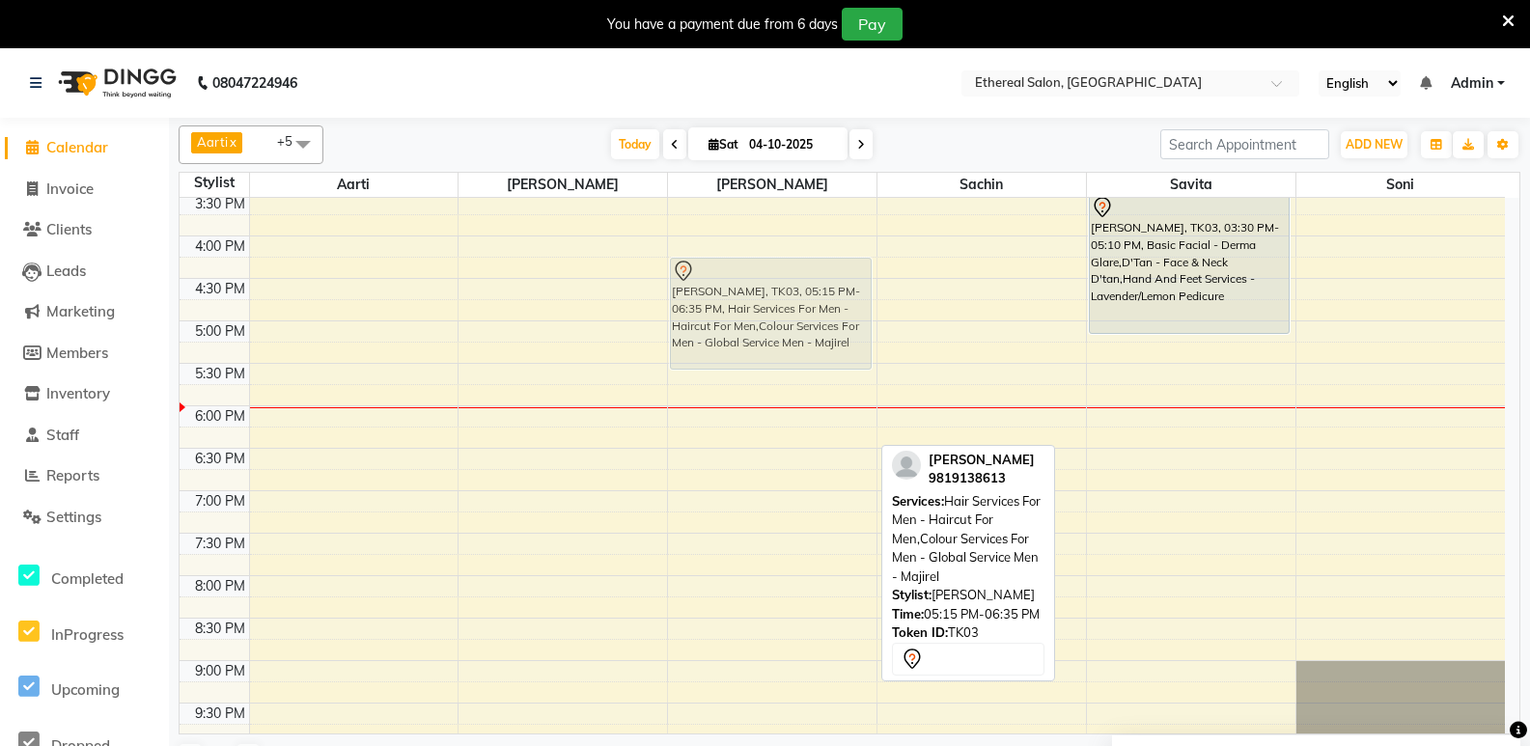
drag, startPoint x: 776, startPoint y: 400, endPoint x: 808, endPoint y: 322, distance: 84.4
click at [808, 322] on div "[PERSON_NAME], TK03, 05:15 PM-06:35 PM, Hair Services For Men - Haircut For Men…" at bounding box center [772, 193] width 209 height 1273
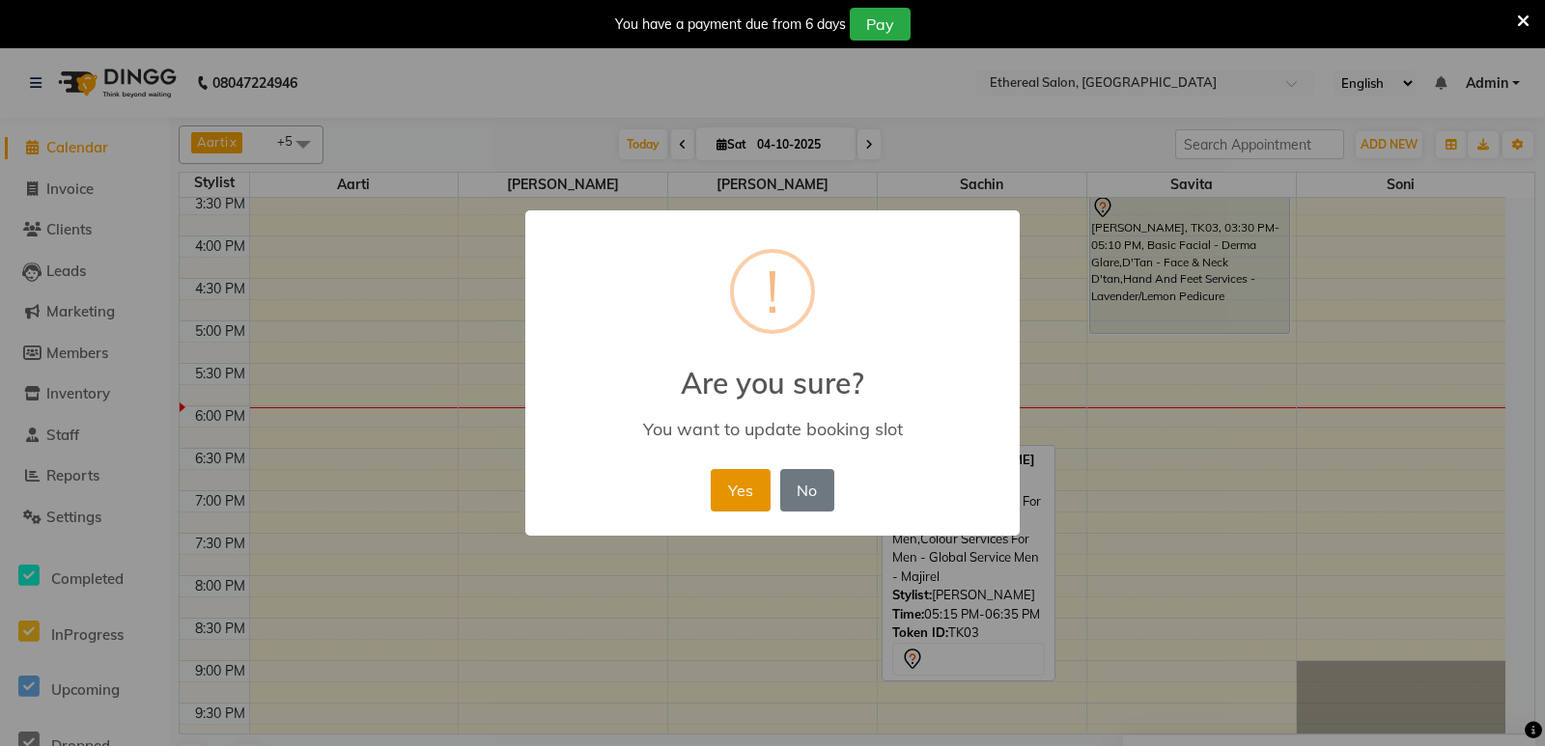
click at [745, 495] on button "Yes" at bounding box center [740, 490] width 59 height 42
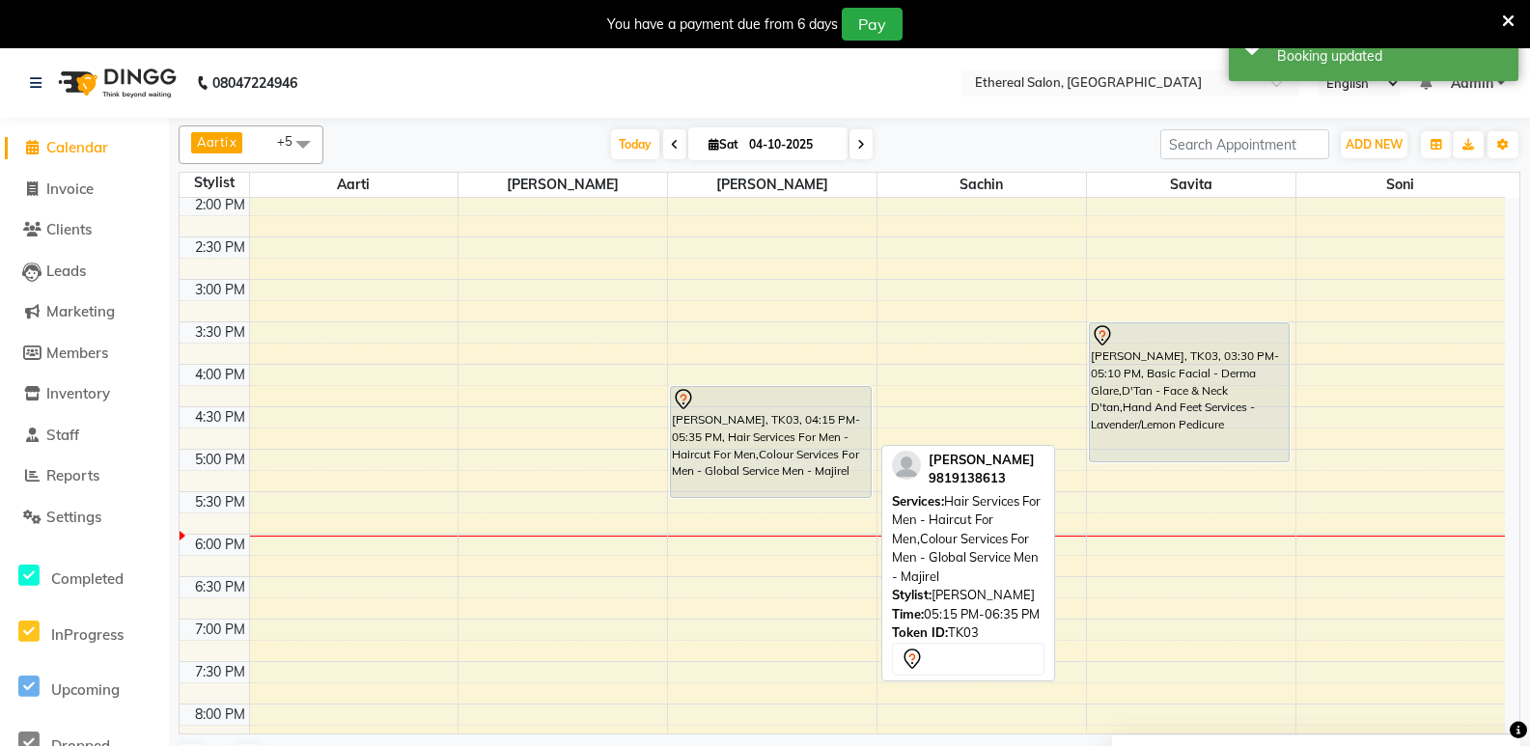
scroll to position [448, 0]
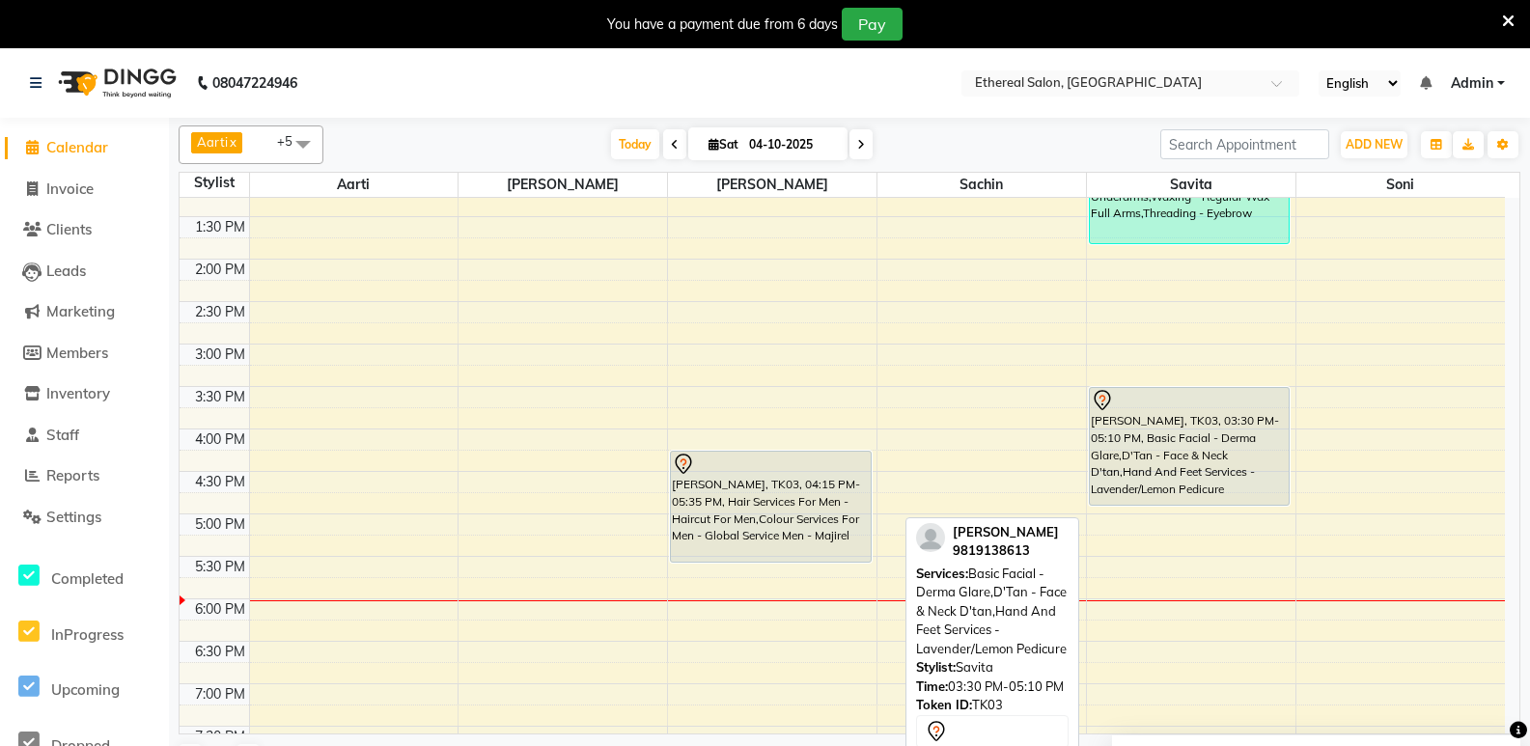
drag, startPoint x: 1161, startPoint y: 527, endPoint x: 1161, endPoint y: 499, distance: 28.0
click at [1161, 499] on div "w l c, TK01, 11:15 AM-11:45 AM, Cleanup - [PERSON_NAME] [PERSON_NAME], TK02, 12…" at bounding box center [1191, 386] width 209 height 1273
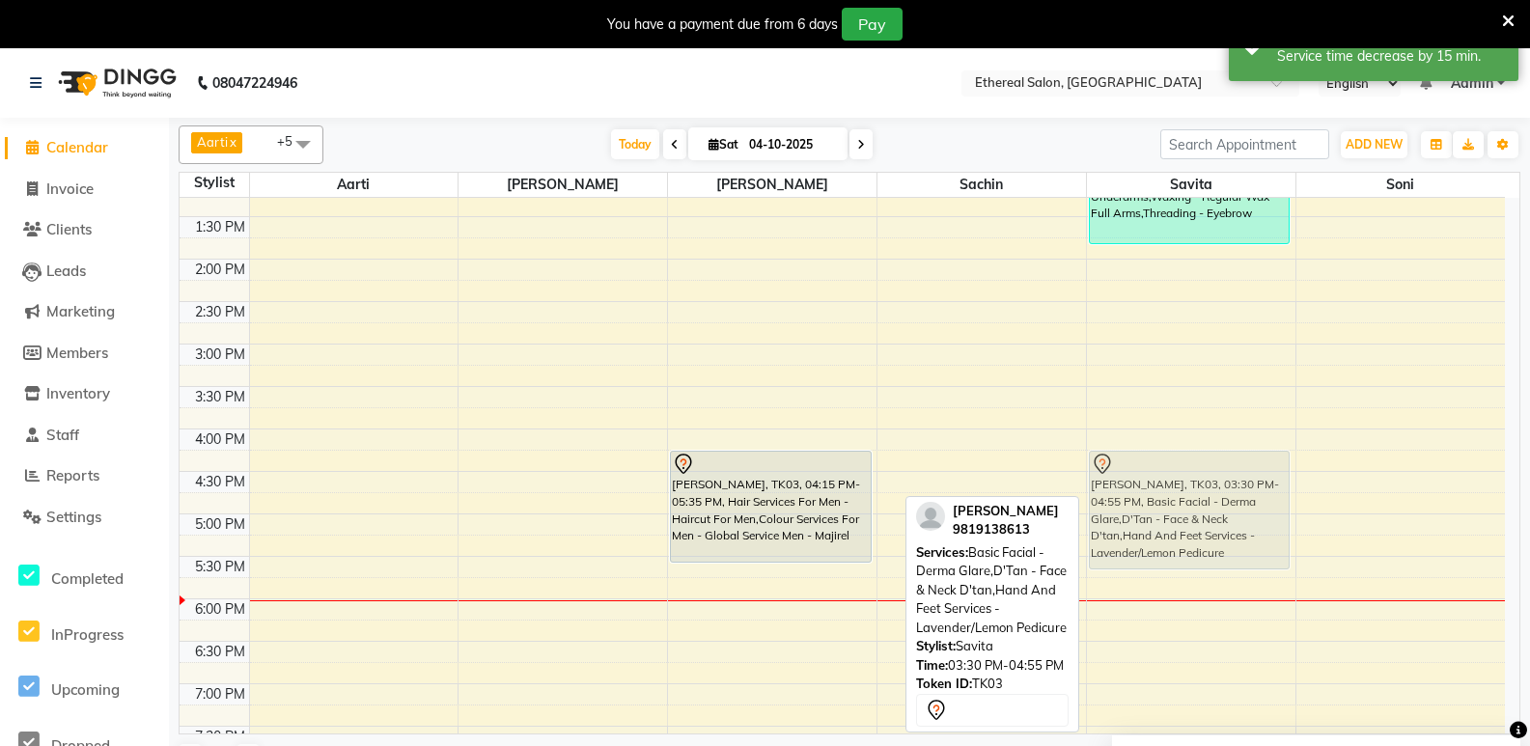
drag, startPoint x: 1176, startPoint y: 428, endPoint x: 1186, endPoint y: 484, distance: 56.8
click at [1186, 484] on div "w l c, TK01, 11:15 AM-11:45 AM, Cleanup - [PERSON_NAME] [PERSON_NAME], TK02, 12…" at bounding box center [1191, 386] width 209 height 1273
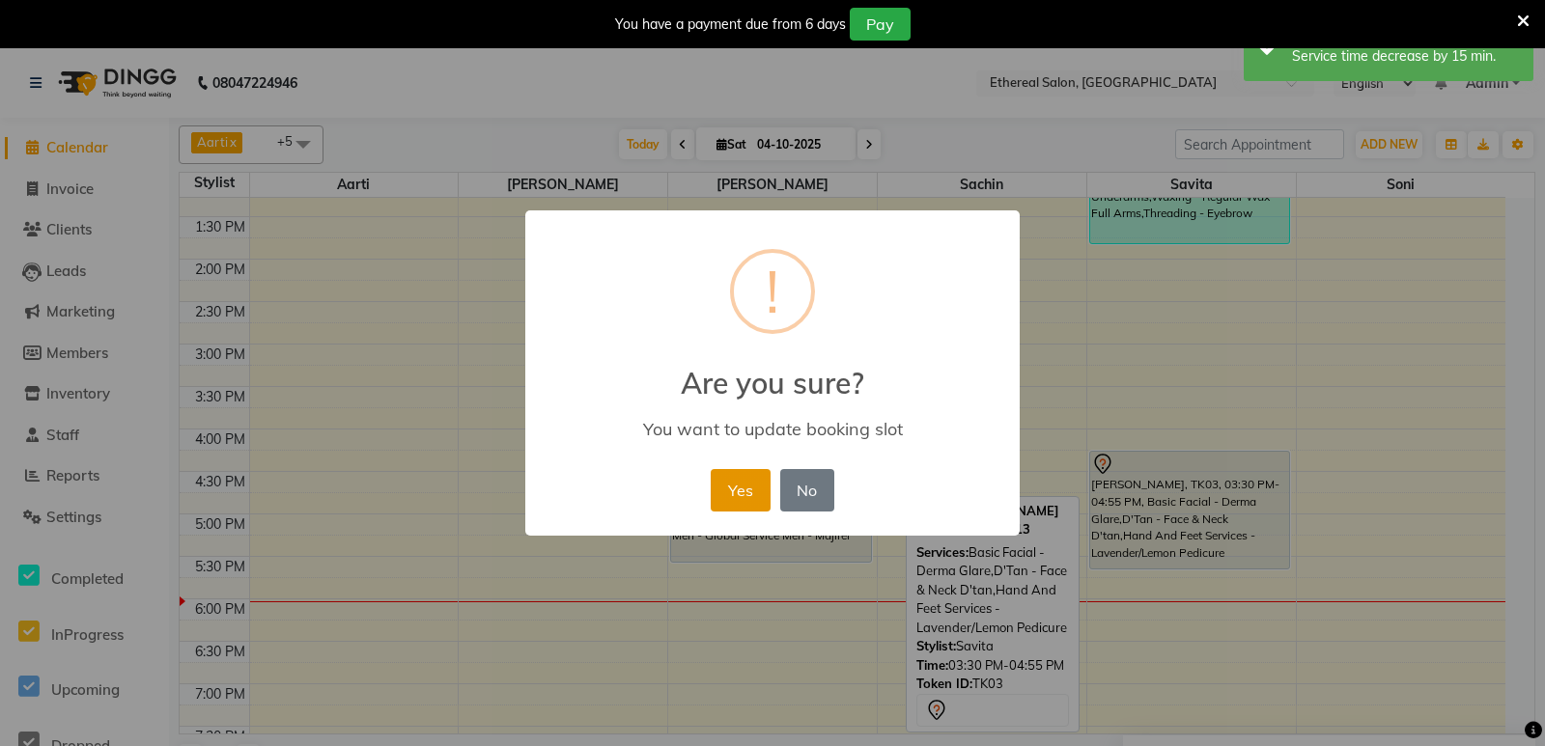
click at [732, 491] on button "Yes" at bounding box center [740, 490] width 59 height 42
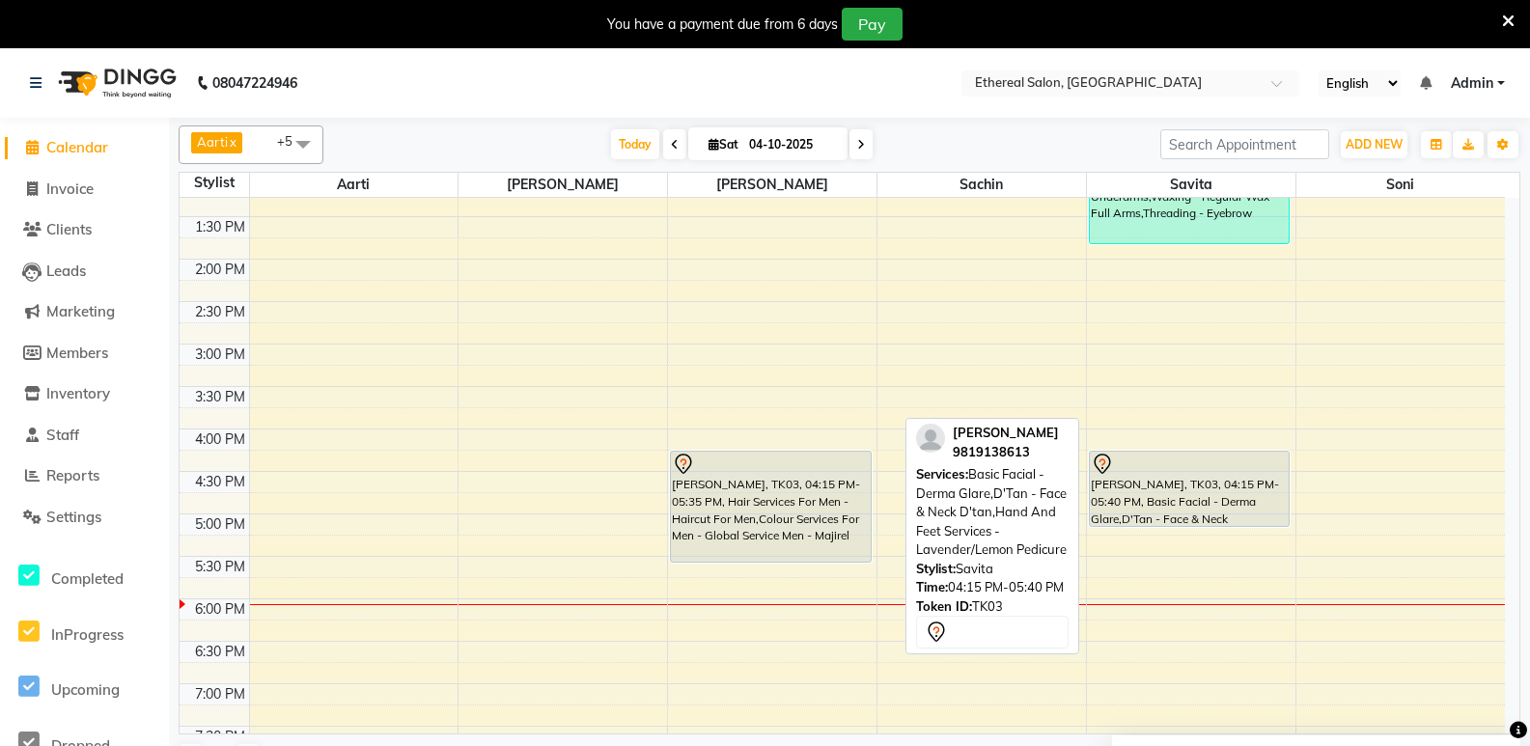
drag, startPoint x: 1121, startPoint y: 565, endPoint x: 1129, endPoint y: 521, distance: 44.1
click at [1129, 521] on div "w l c, TK01, 11:15 AM-11:45 AM, Cleanup - [PERSON_NAME] [PERSON_NAME], TK02, 12…" at bounding box center [1191, 386] width 209 height 1273
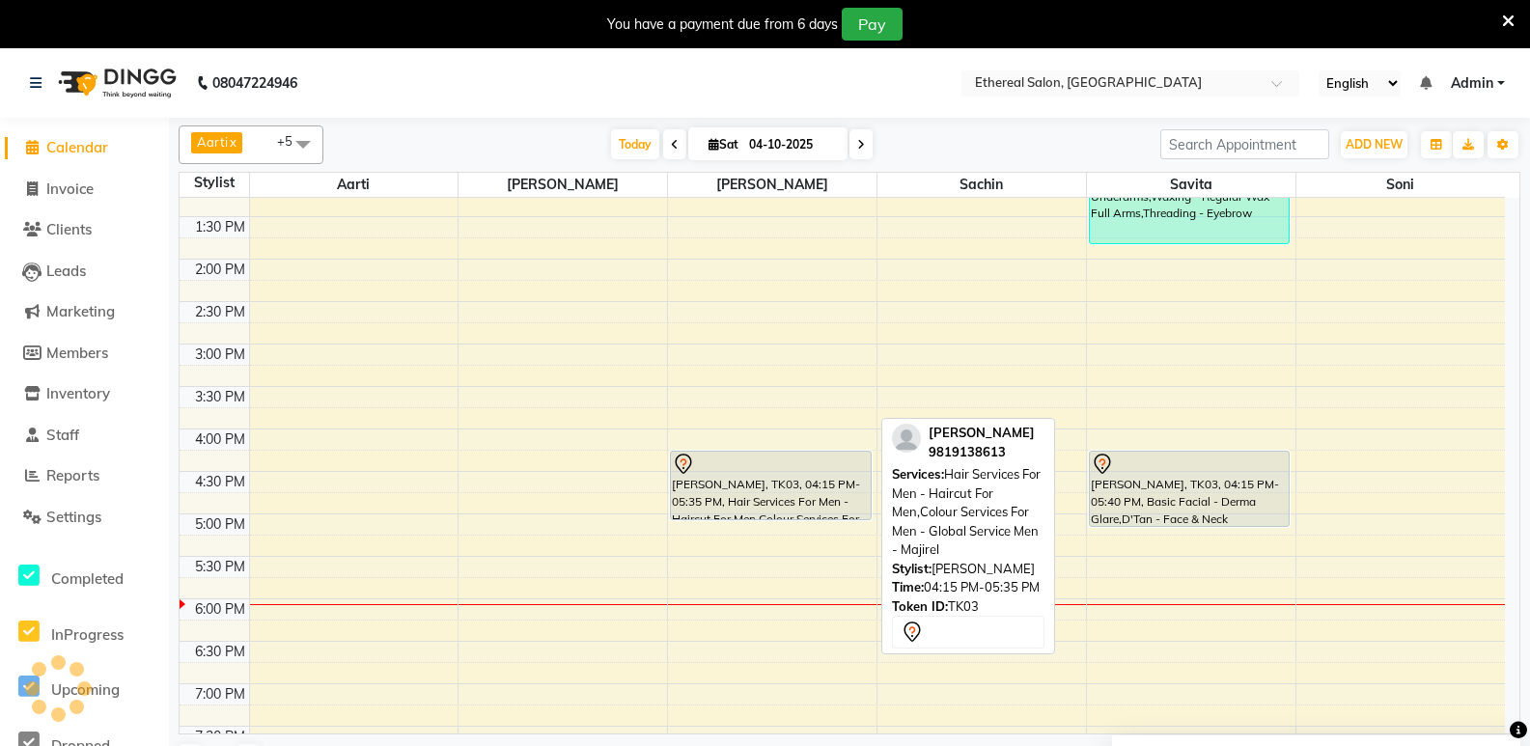
drag, startPoint x: 724, startPoint y: 560, endPoint x: 736, endPoint y: 532, distance: 30.3
click at [736, 532] on div "8:00 AM 8:30 AM 9:00 AM 9:30 AM 10:00 AM 10:30 AM 11:00 AM 11:30 AM 12:00 PM 12…" at bounding box center [843, 386] width 1326 height 1273
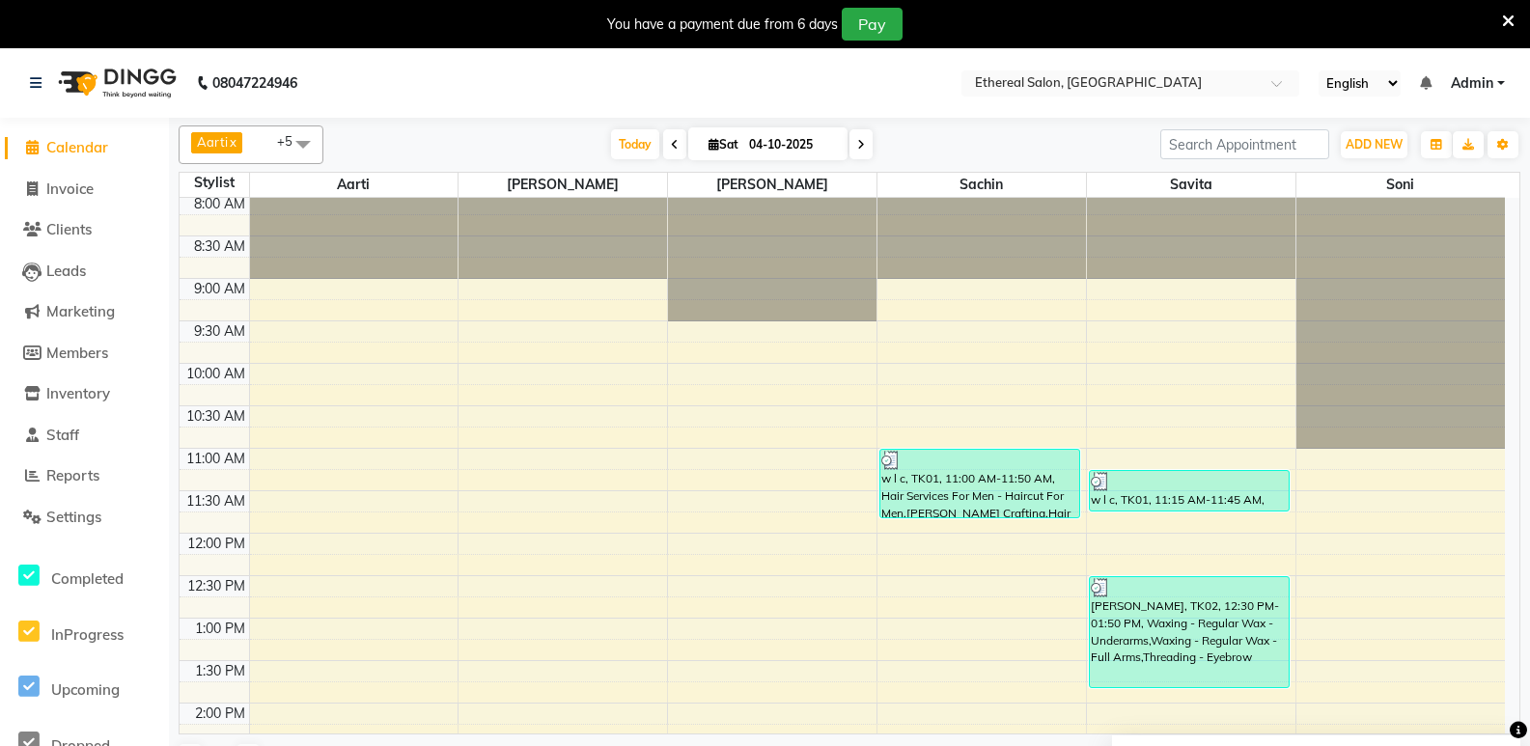
scroll to position [0, 0]
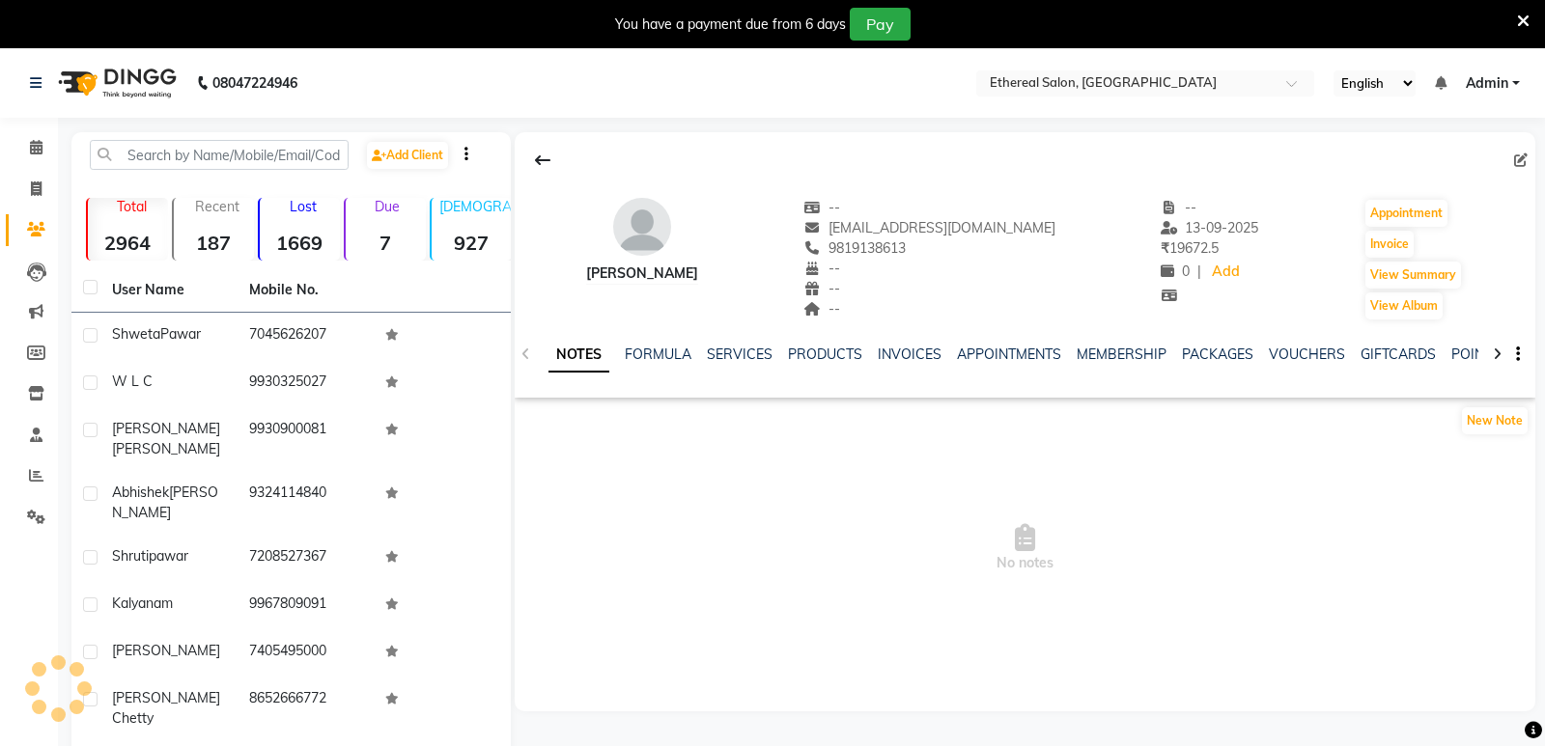
select select "en"
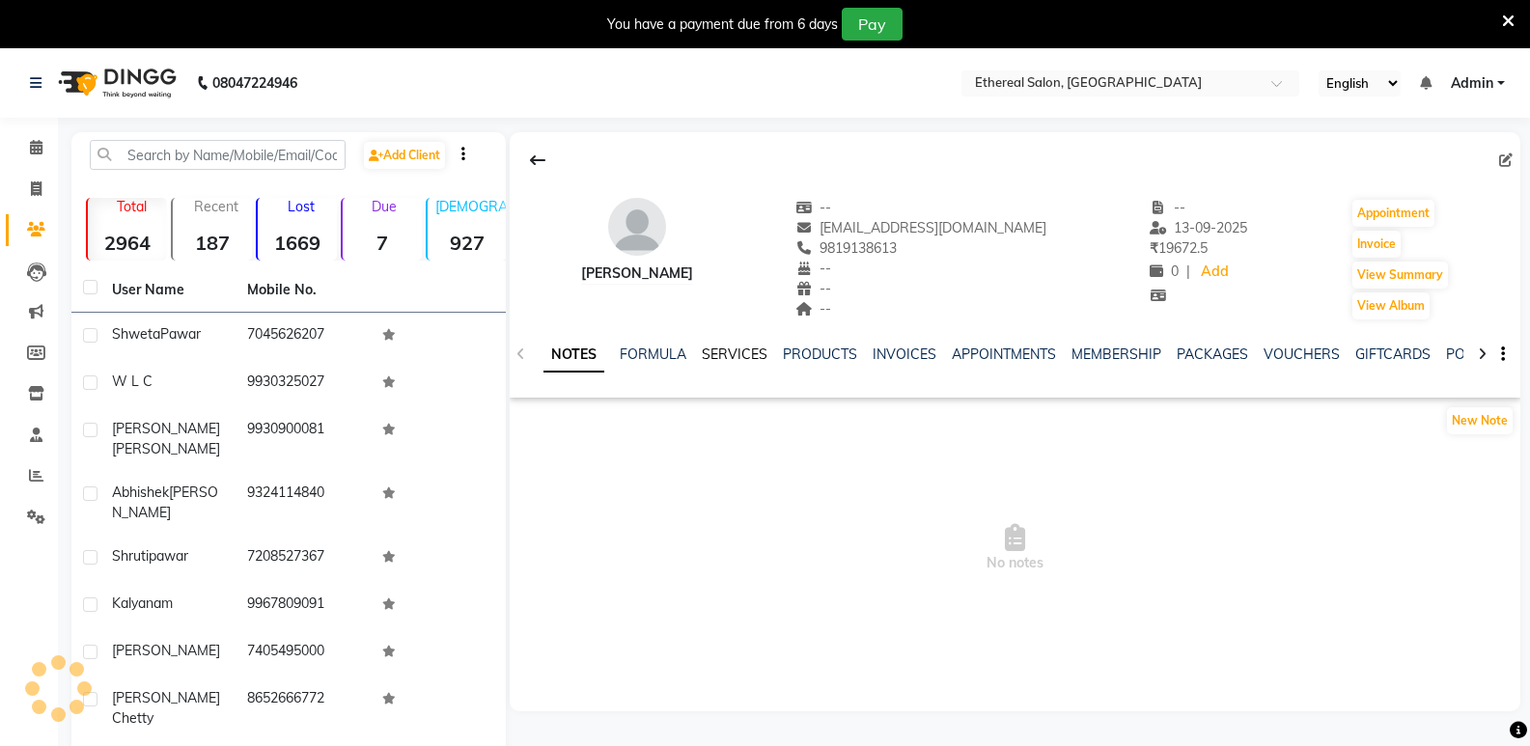
click at [736, 350] on link "SERVICES" at bounding box center [735, 354] width 66 height 17
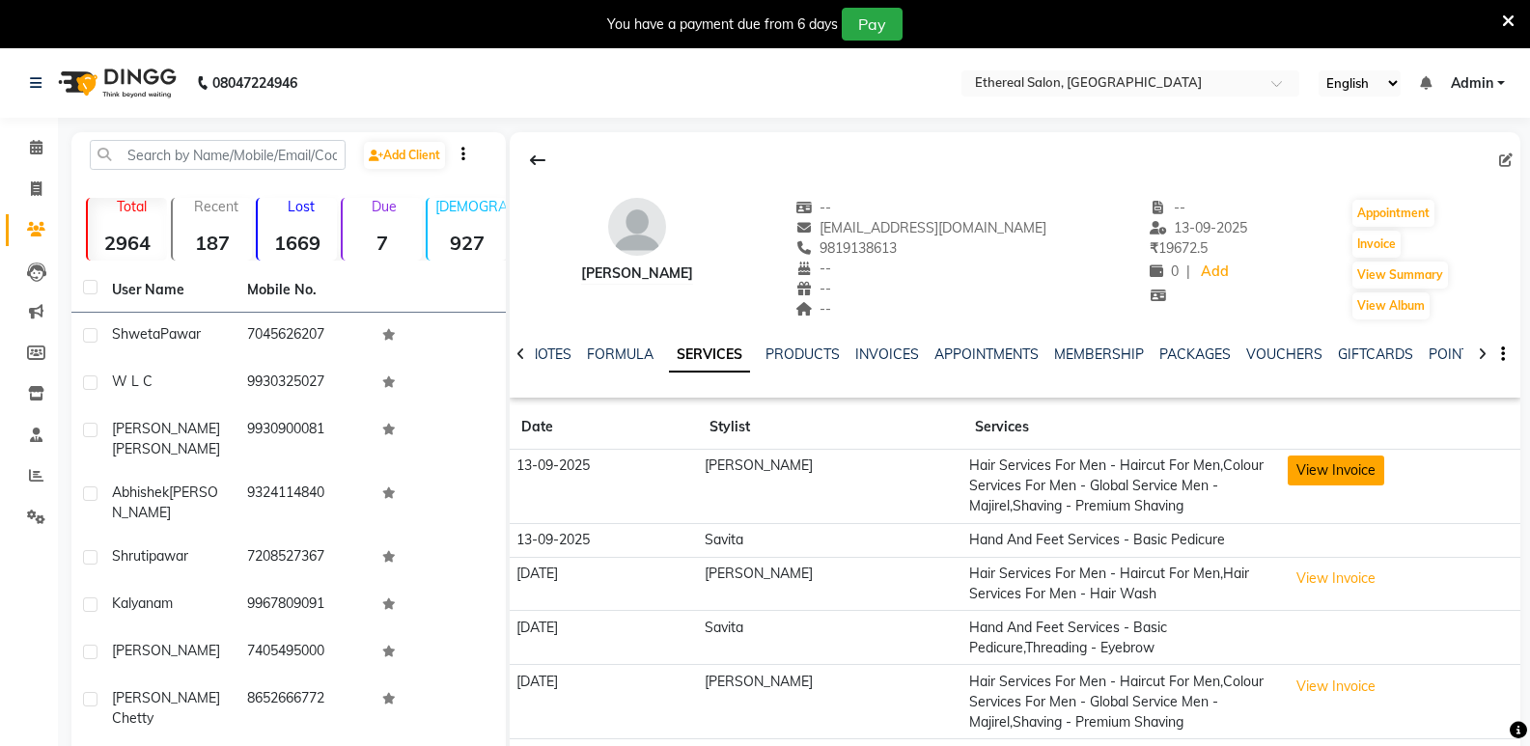
click at [1339, 465] on button "View Invoice" at bounding box center [1336, 471] width 97 height 30
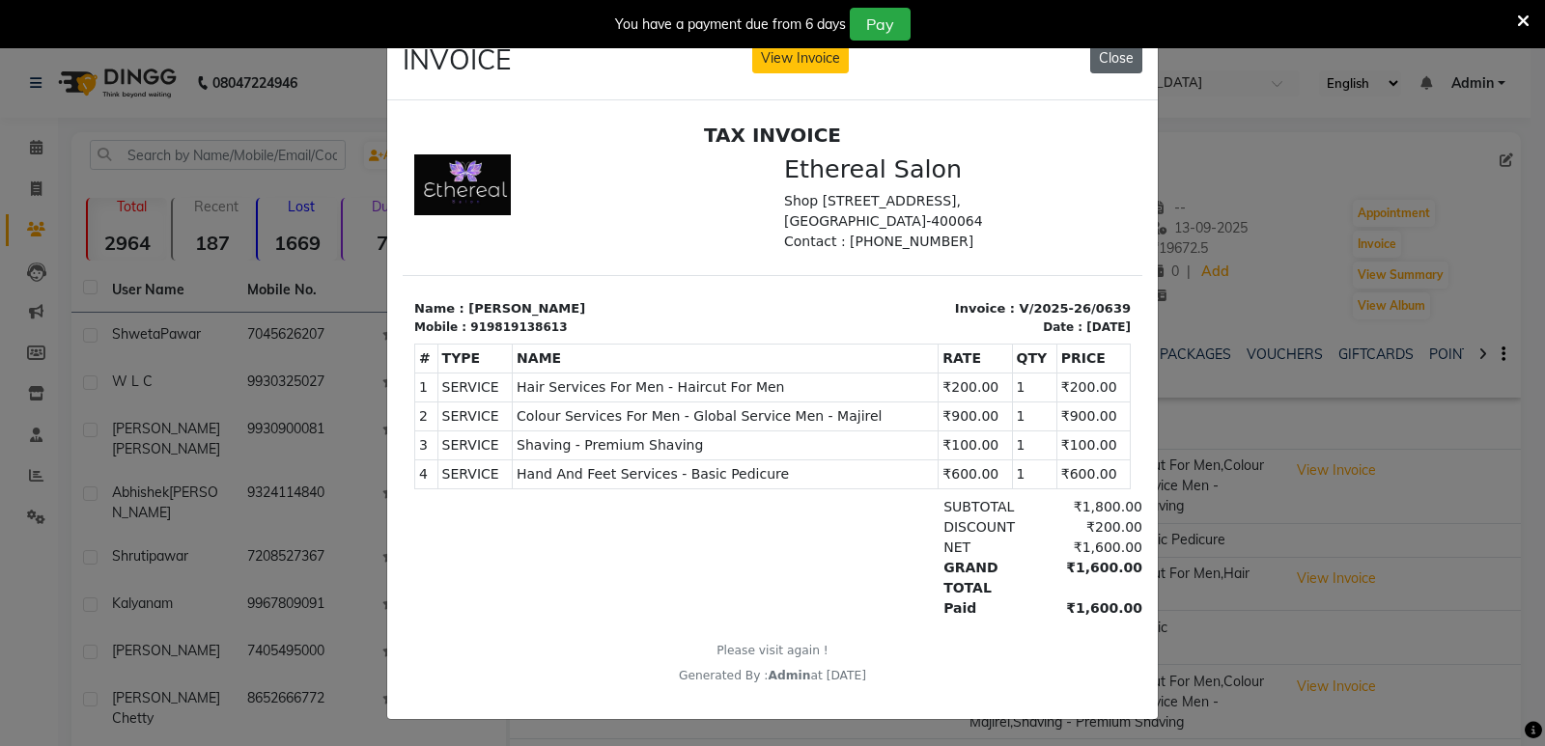
click at [1122, 60] on button "Close" at bounding box center [1116, 58] width 52 height 30
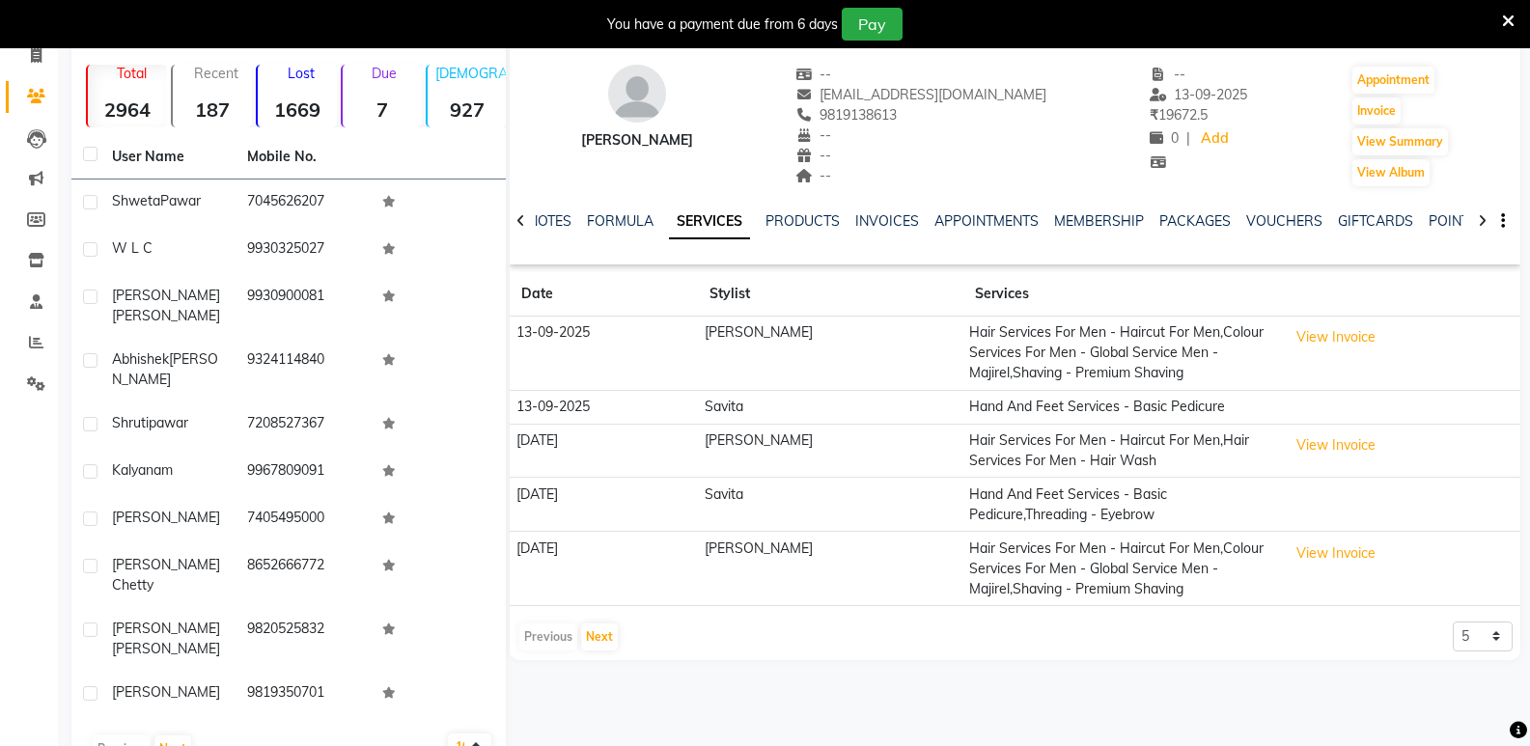
scroll to position [139, 0]
